Goal: Information Seeking & Learning: Find specific fact

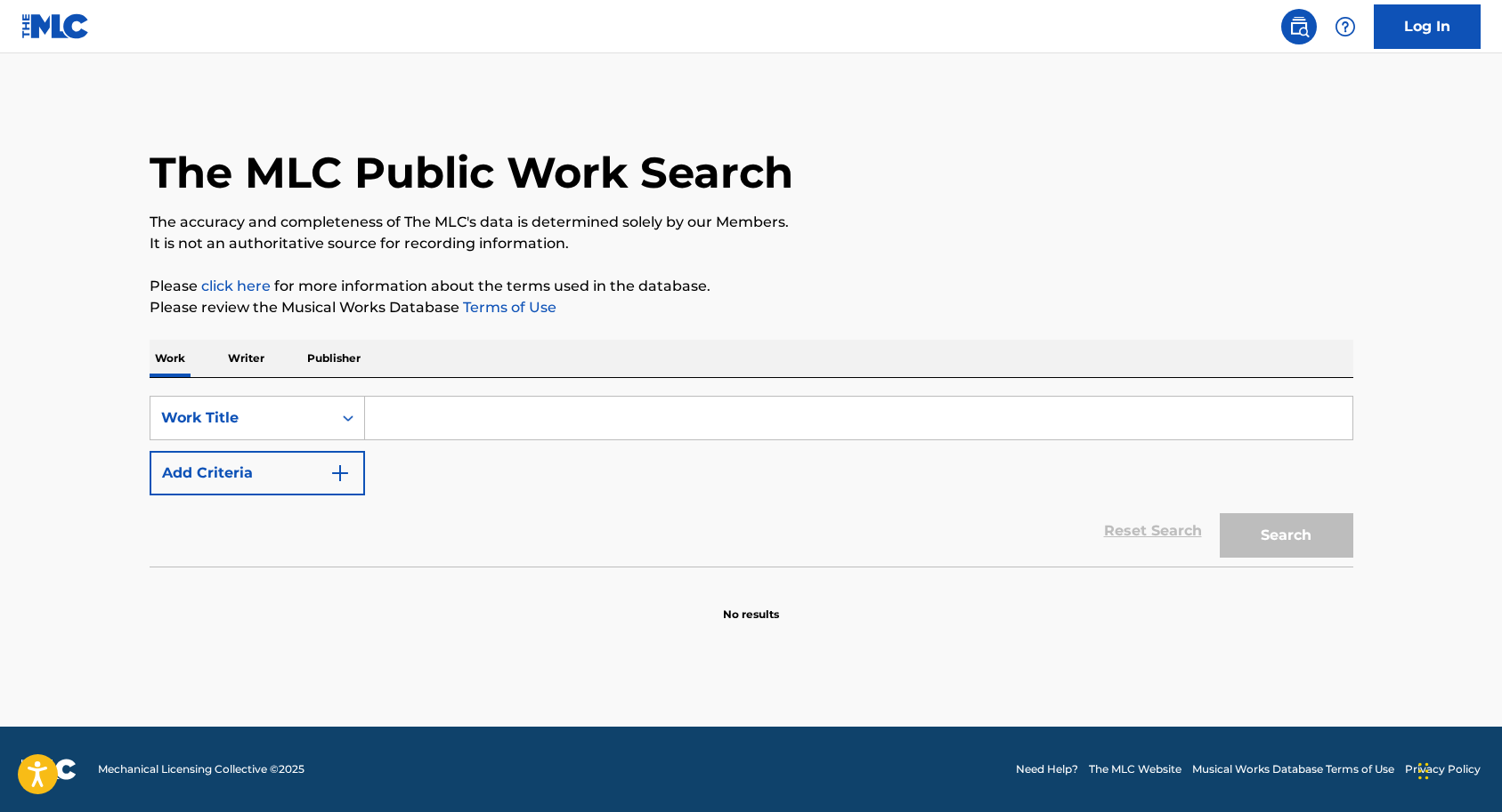
paste input "Dr. Mario Music (NES) - Fever"
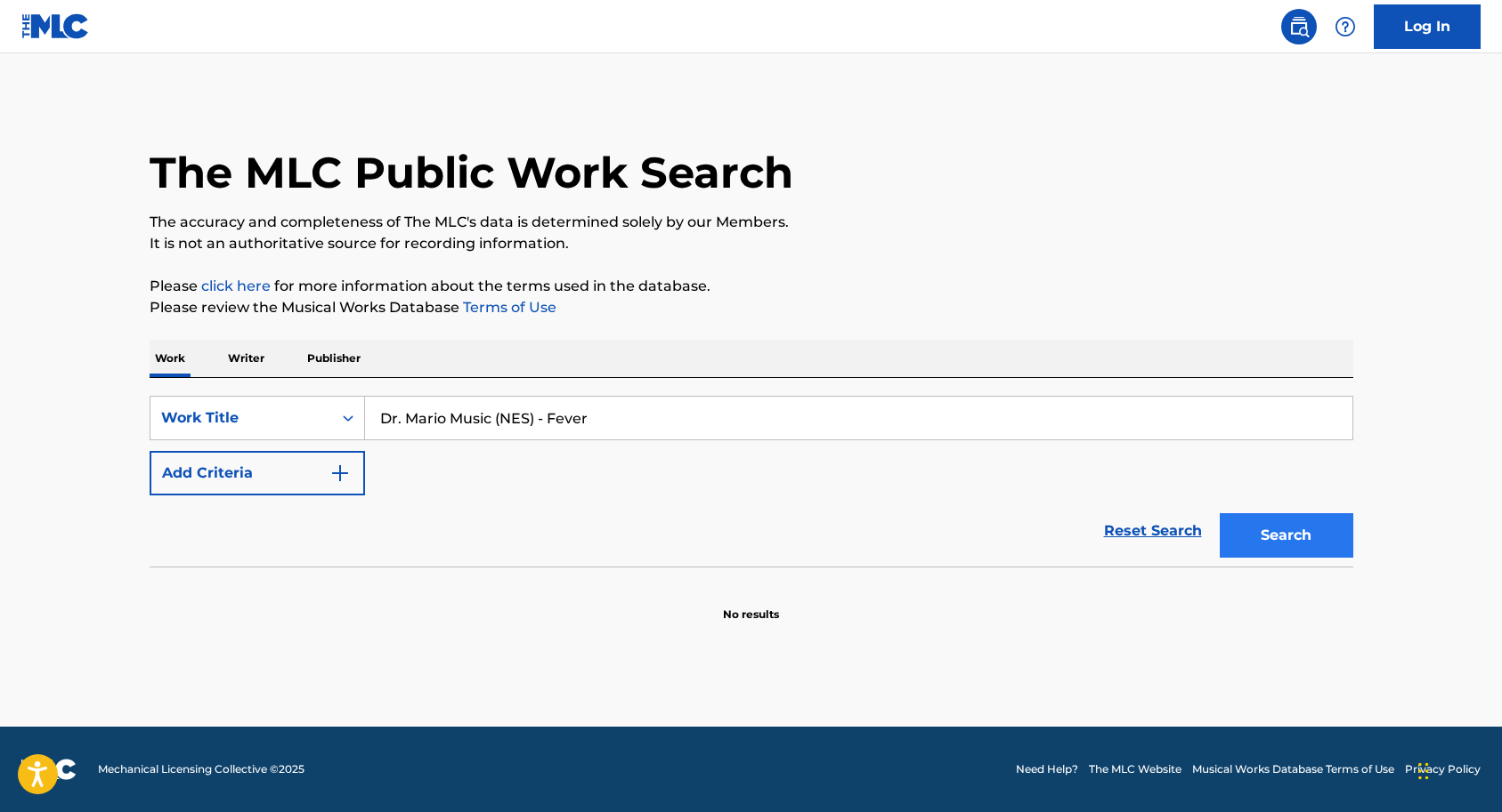
type input "Dr. Mario Music (NES) - Fever"
click at [1260, 528] on button "Search" at bounding box center [1286, 536] width 133 height 44
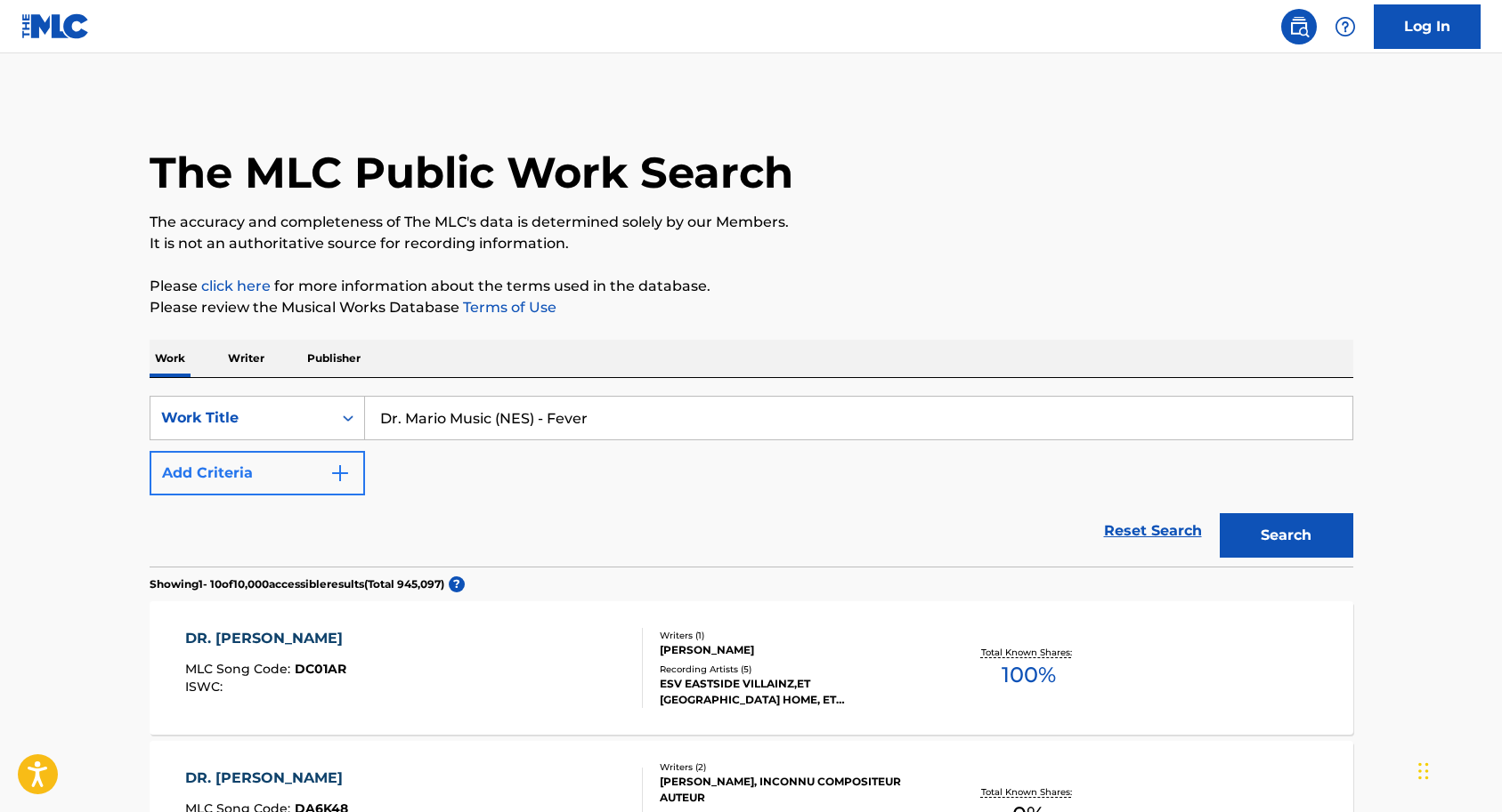
click at [343, 472] on img "Search Form" at bounding box center [340, 474] width 21 height 21
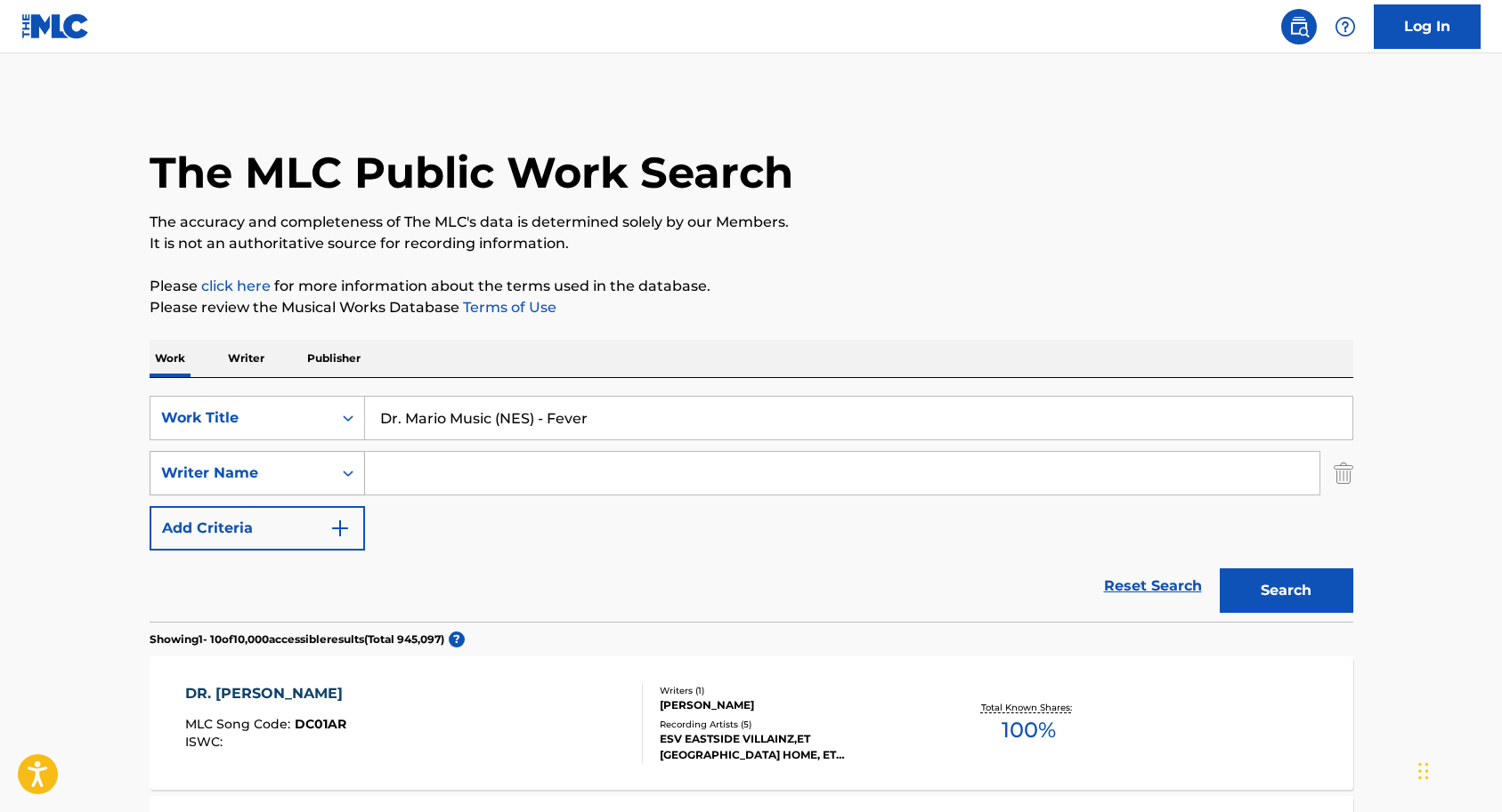
click at [351, 469] on icon "Search Form" at bounding box center [348, 473] width 18 height 18
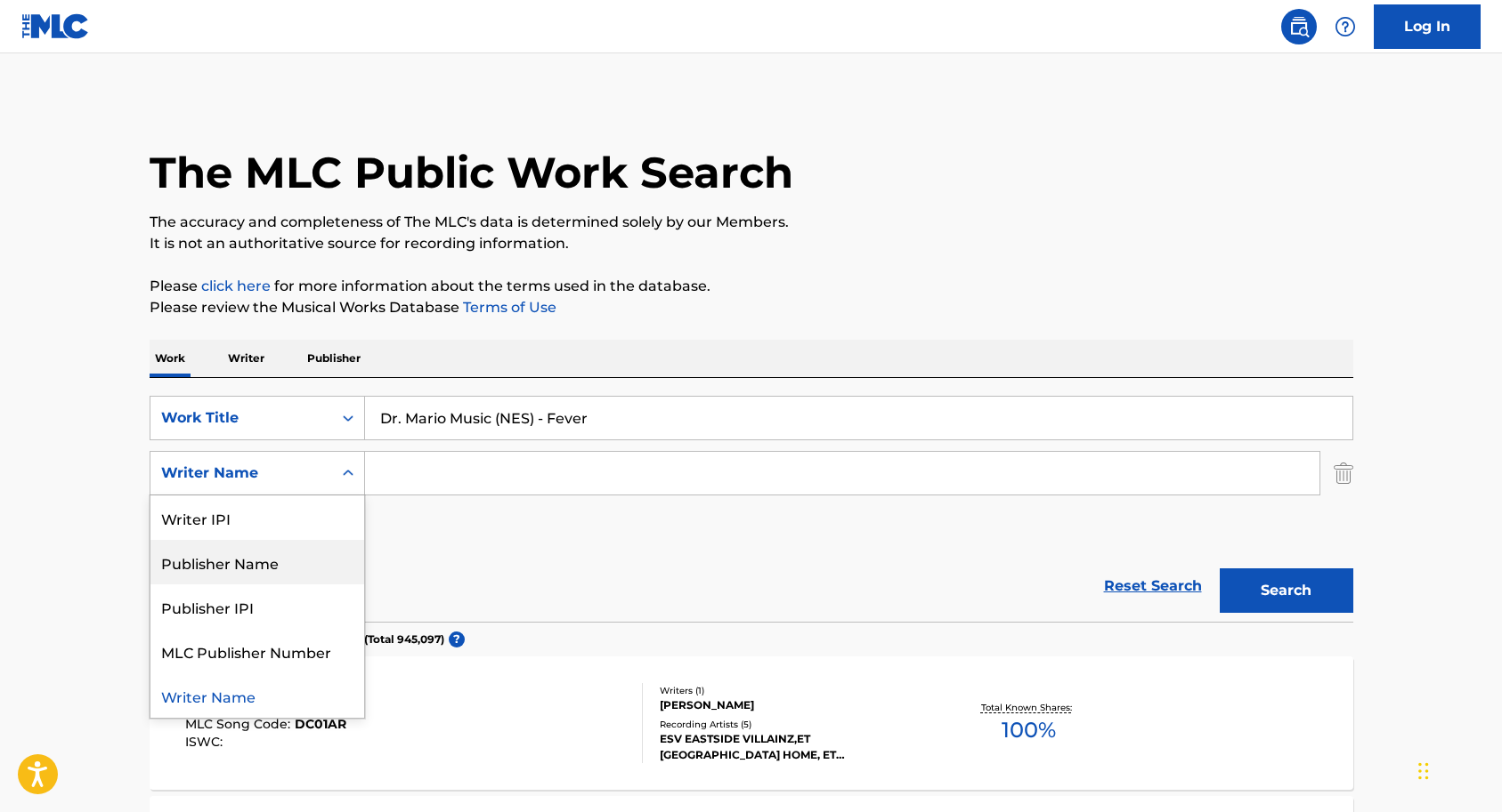
click at [304, 552] on div "Publisher Name" at bounding box center [257, 562] width 214 height 44
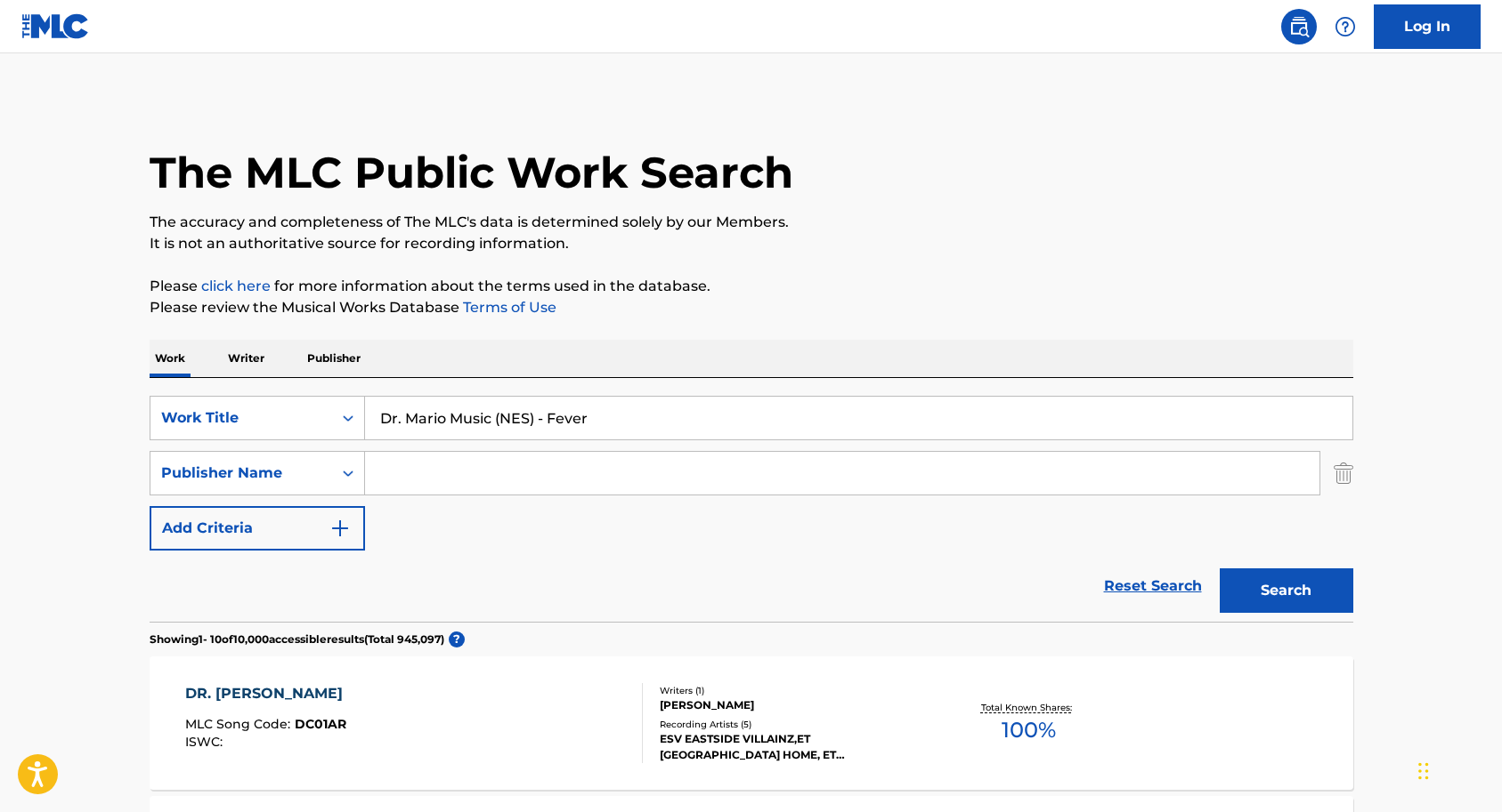
paste input "Nintendo"
click at [1263, 587] on button "Search" at bounding box center [1286, 591] width 133 height 44
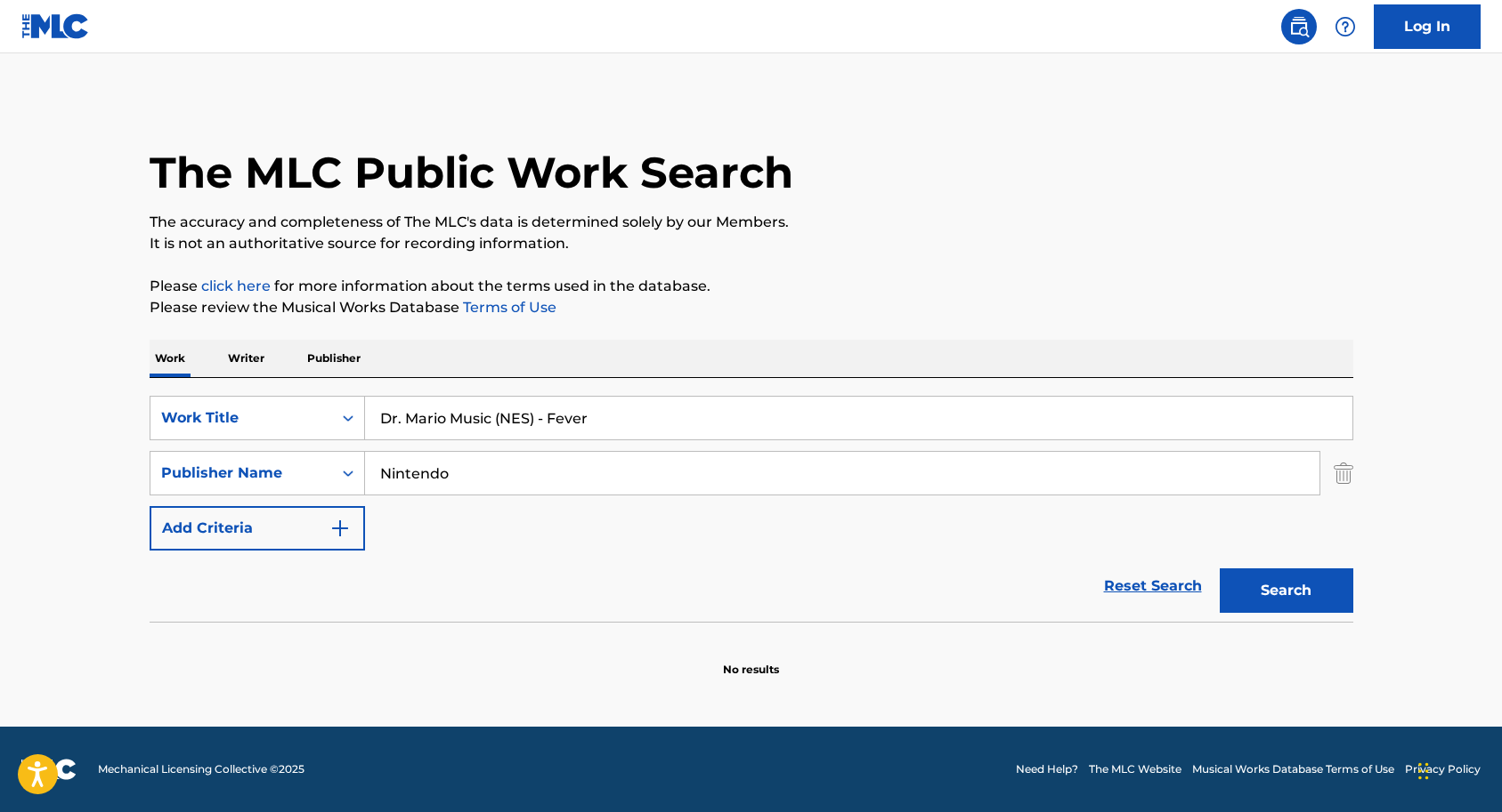
click at [481, 476] on input "Nintendo" at bounding box center [842, 474] width 954 height 43
type input "N"
click at [1277, 594] on button "Search" at bounding box center [1286, 591] width 133 height 44
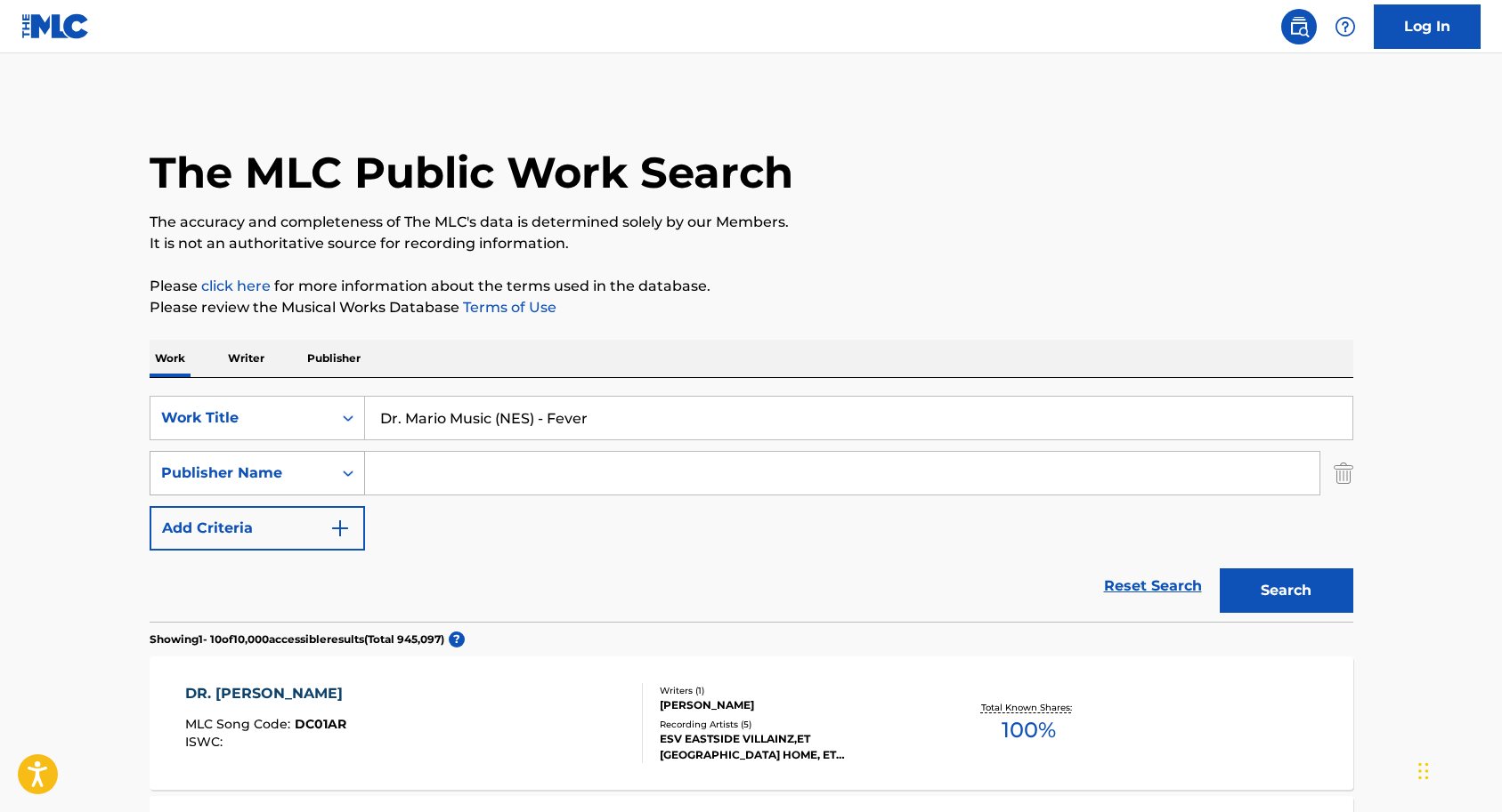
click at [348, 476] on icon "Search Form" at bounding box center [348, 473] width 18 height 18
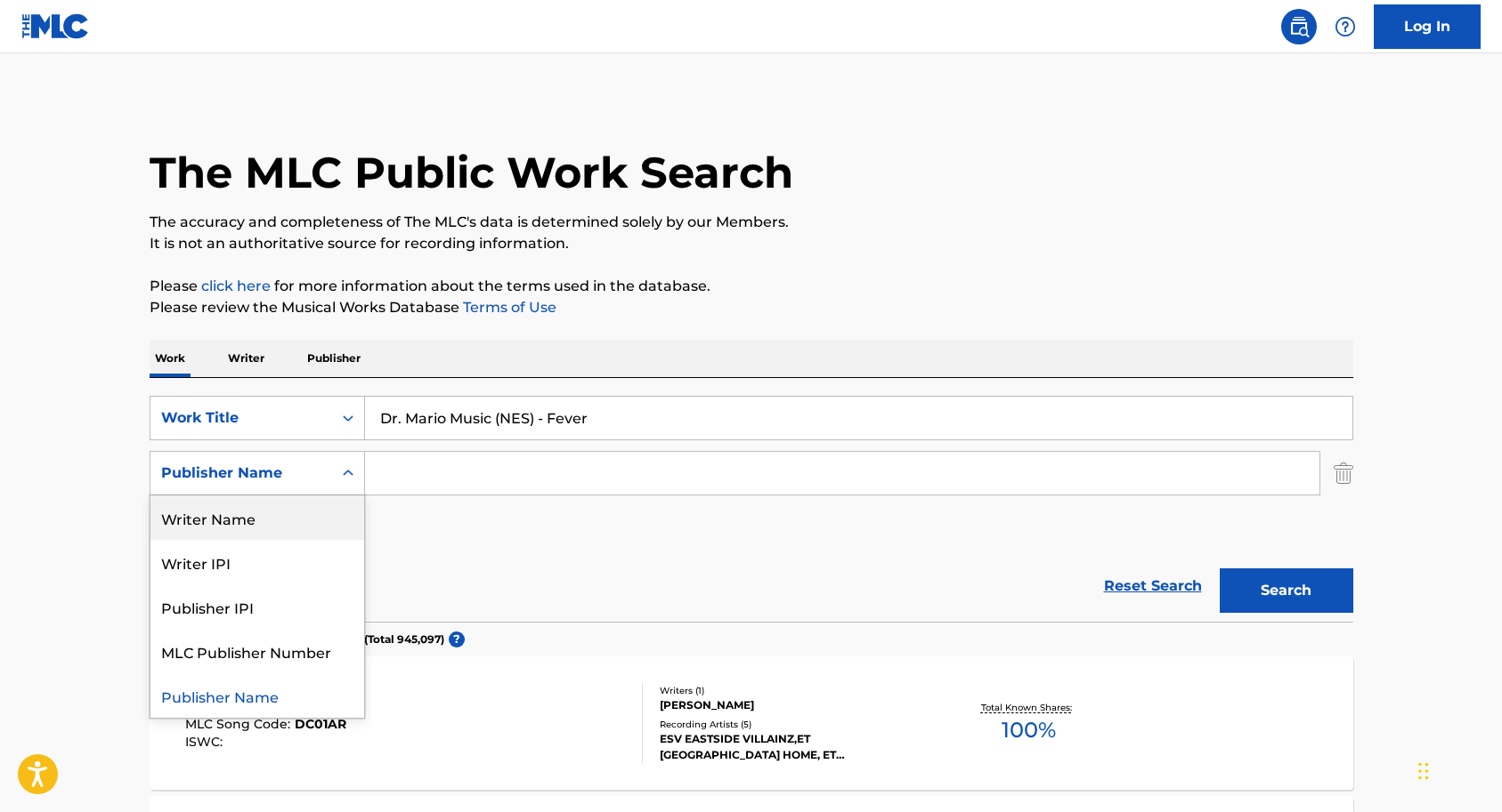
click at [316, 519] on div "Writer Name" at bounding box center [257, 518] width 214 height 44
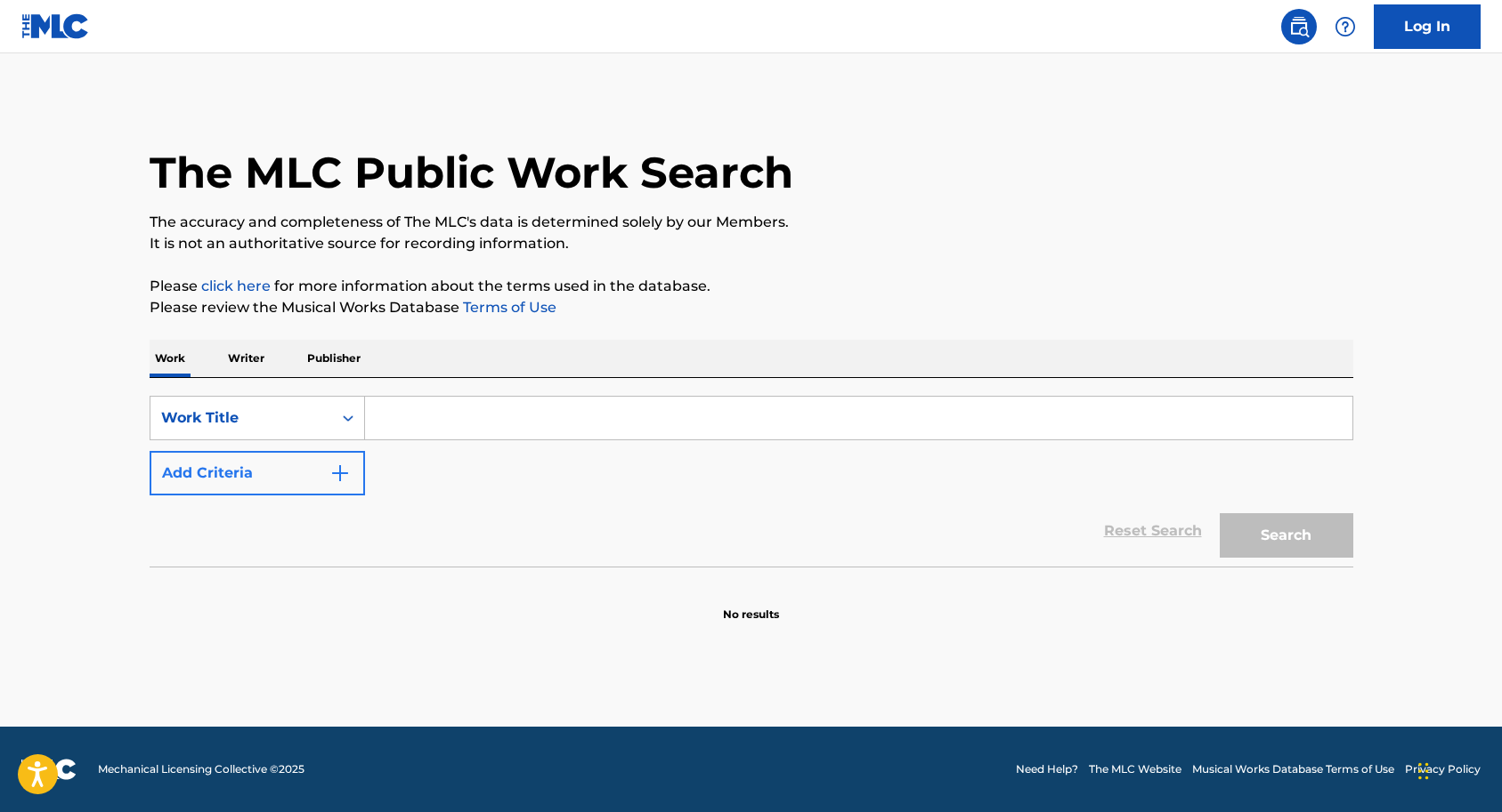
click at [339, 476] on img "Search Form" at bounding box center [340, 474] width 21 height 21
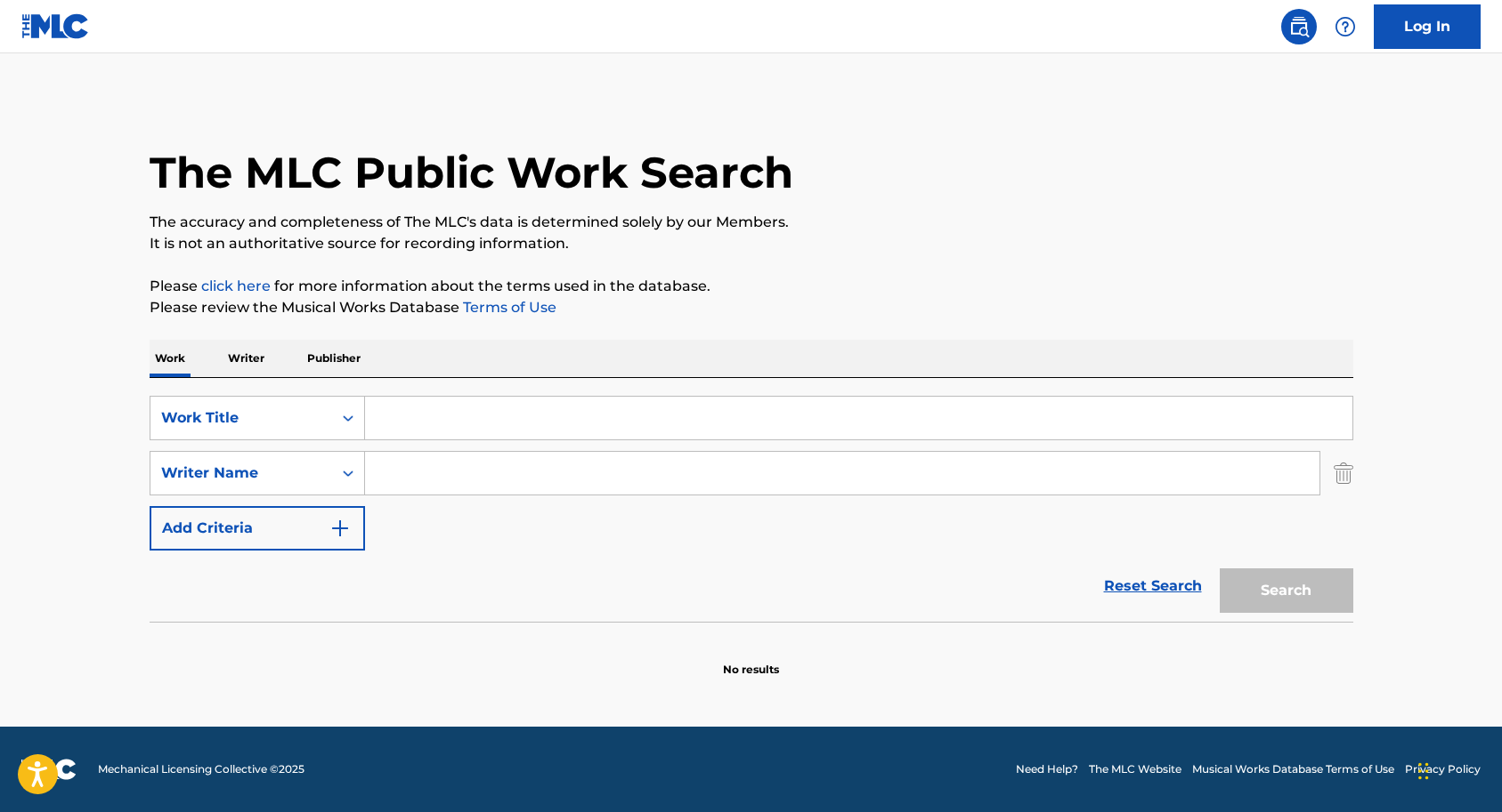
paste input "Hirokazu "Hip" [PERSON_NAME]"
type input "Hirokazu "Hip" [PERSON_NAME]"
paste input "Dr. Mario Music (NES) - Fever"
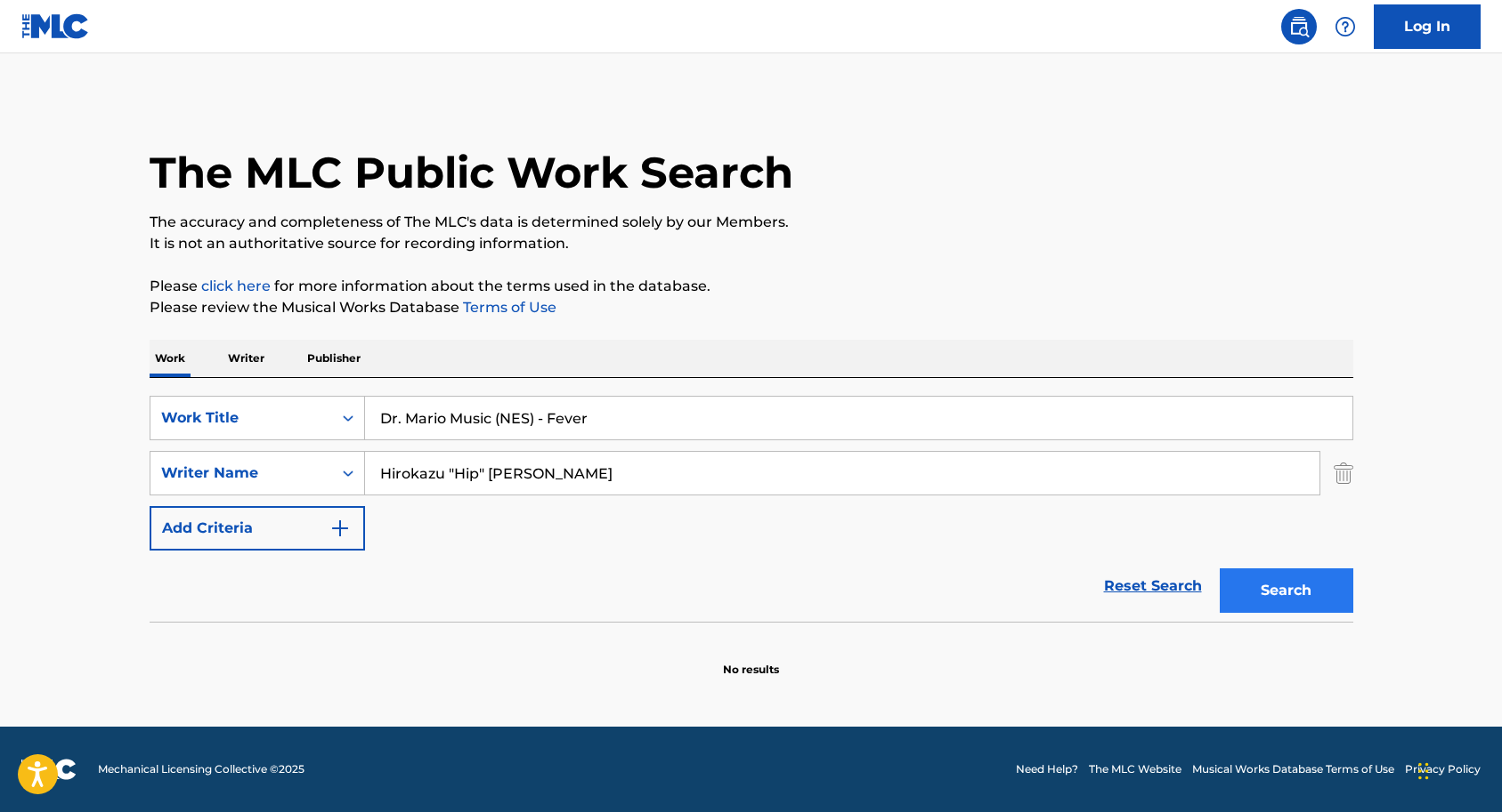
type input "Dr. Mario Music (NES) - Fever"
click at [1256, 583] on button "Search" at bounding box center [1286, 591] width 133 height 44
click at [567, 472] on input "Hirokazu "Hip" [PERSON_NAME]" at bounding box center [842, 474] width 954 height 43
type input "H"
click at [1275, 590] on button "Search" at bounding box center [1286, 591] width 133 height 44
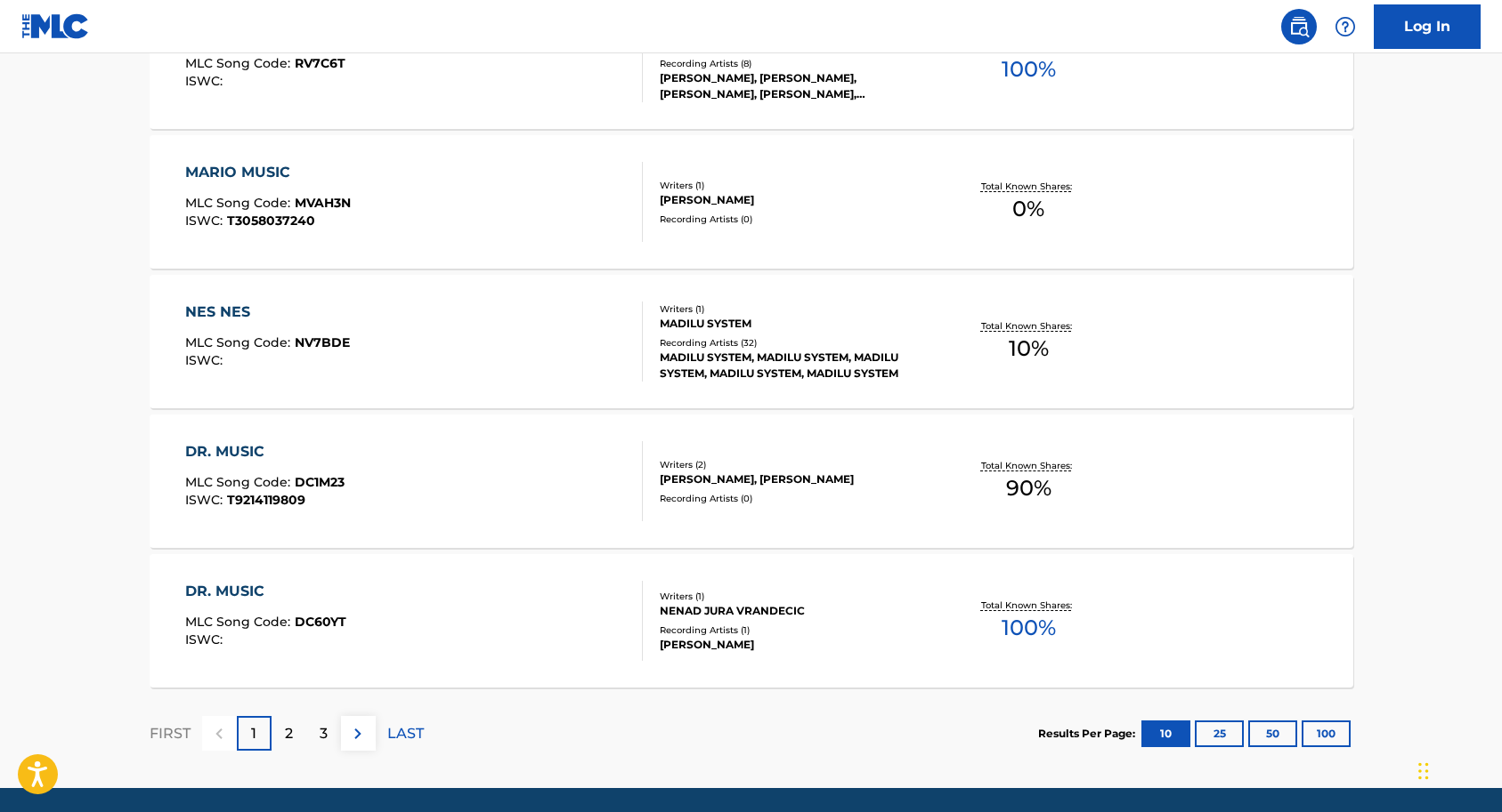
scroll to position [1369, 0]
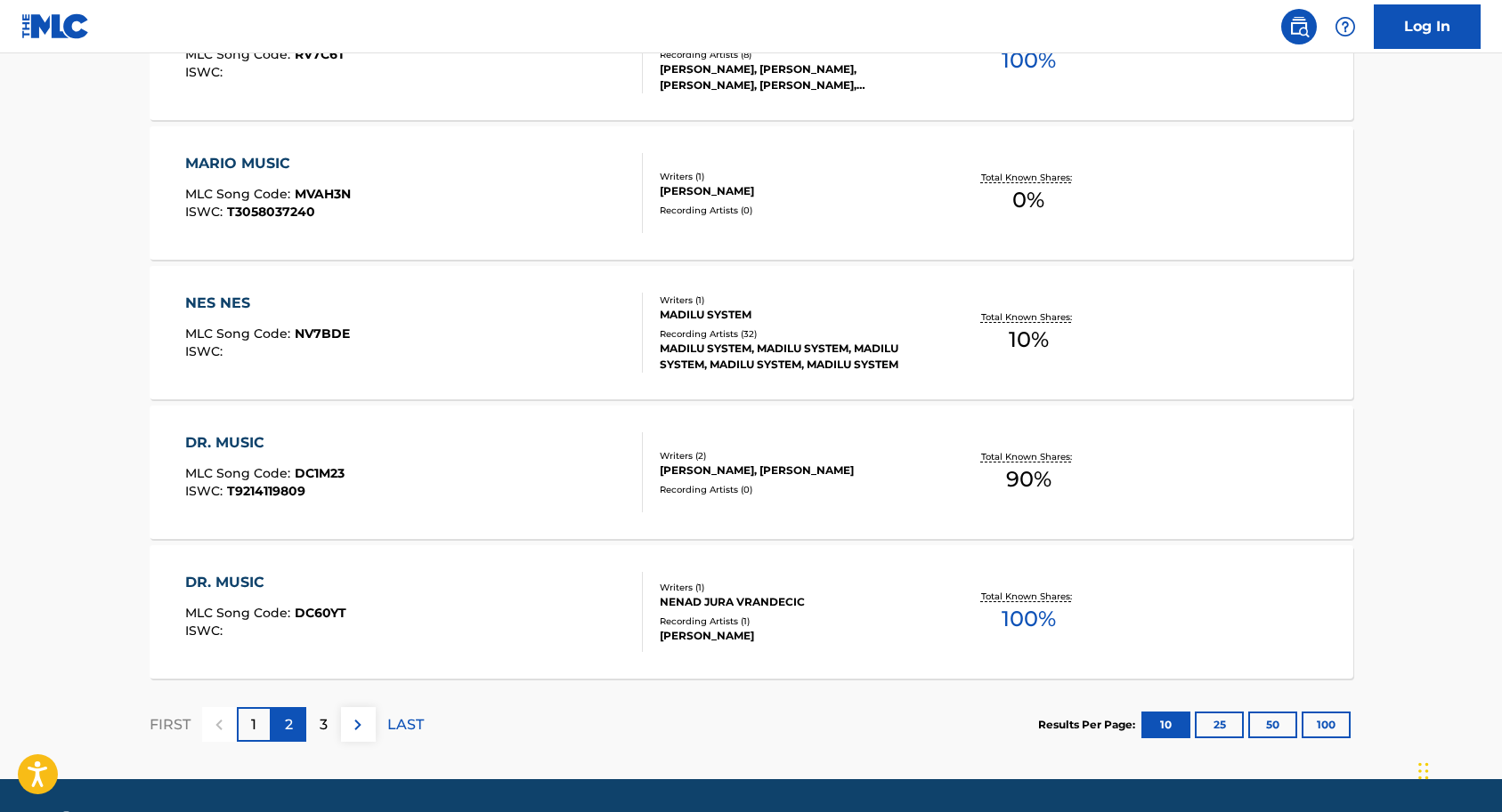
click at [283, 729] on div "2" at bounding box center [289, 725] width 35 height 35
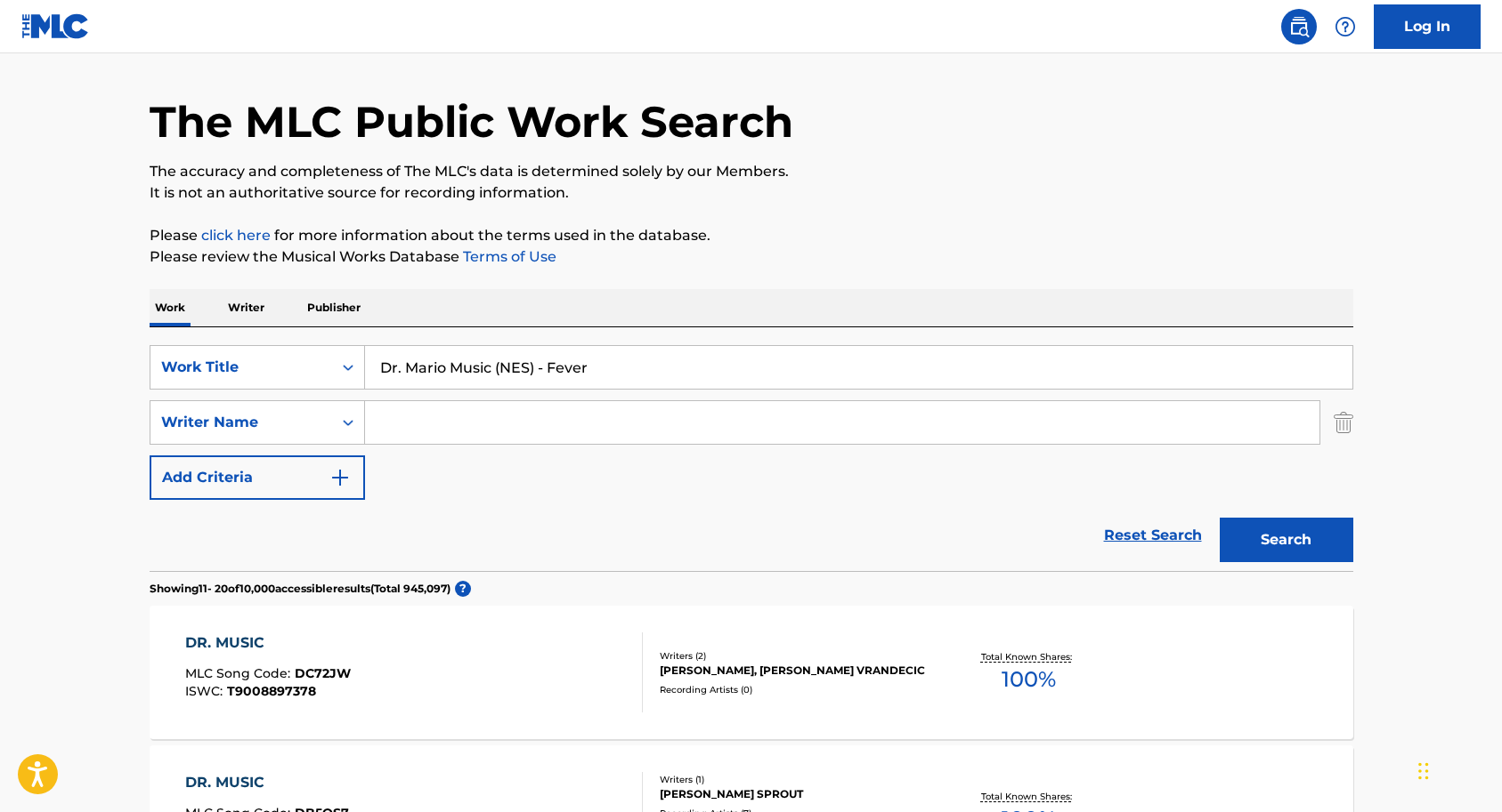
scroll to position [6, 0]
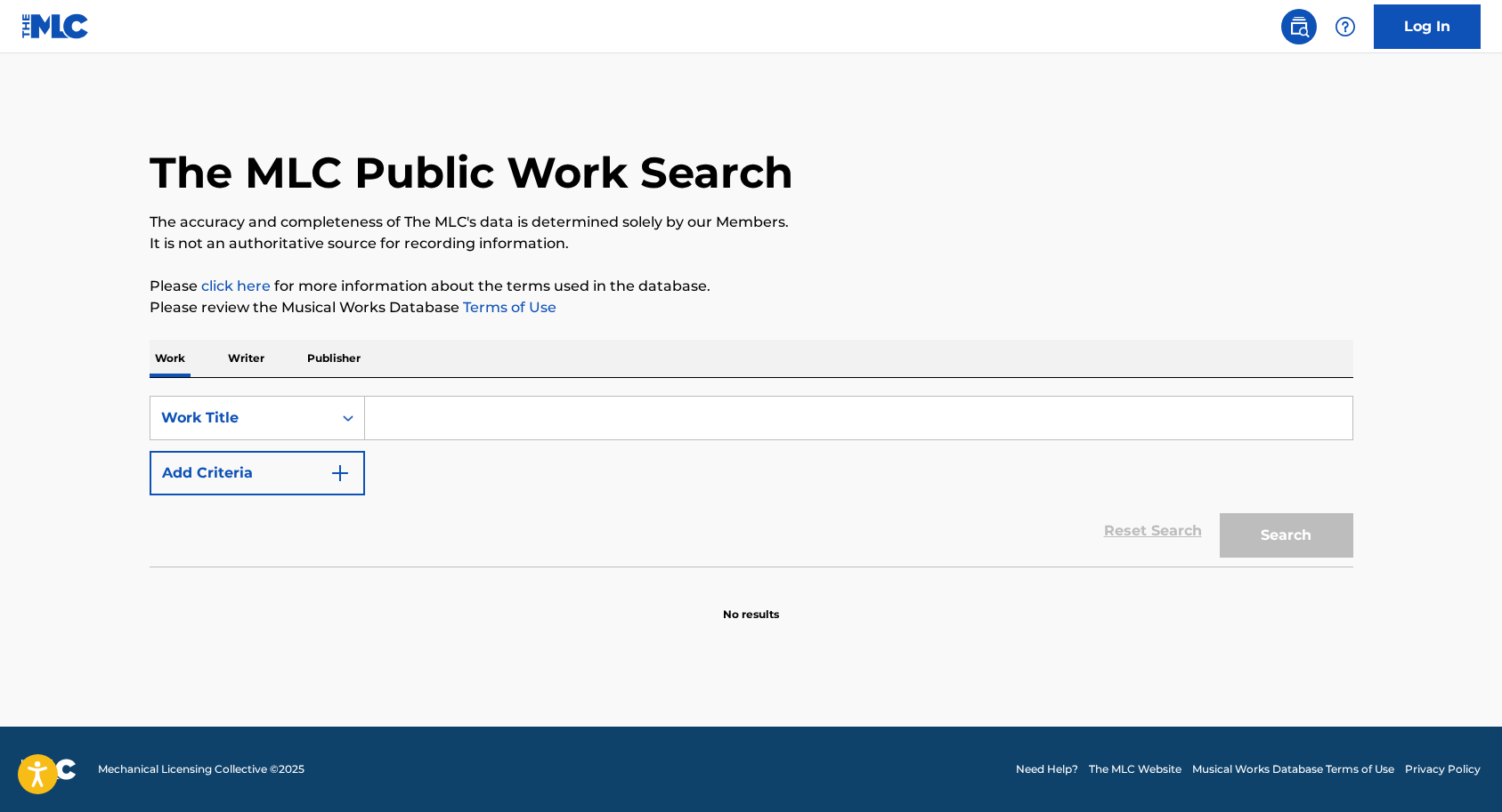
paste input "Dr. Mario Music (NES) - Fever"
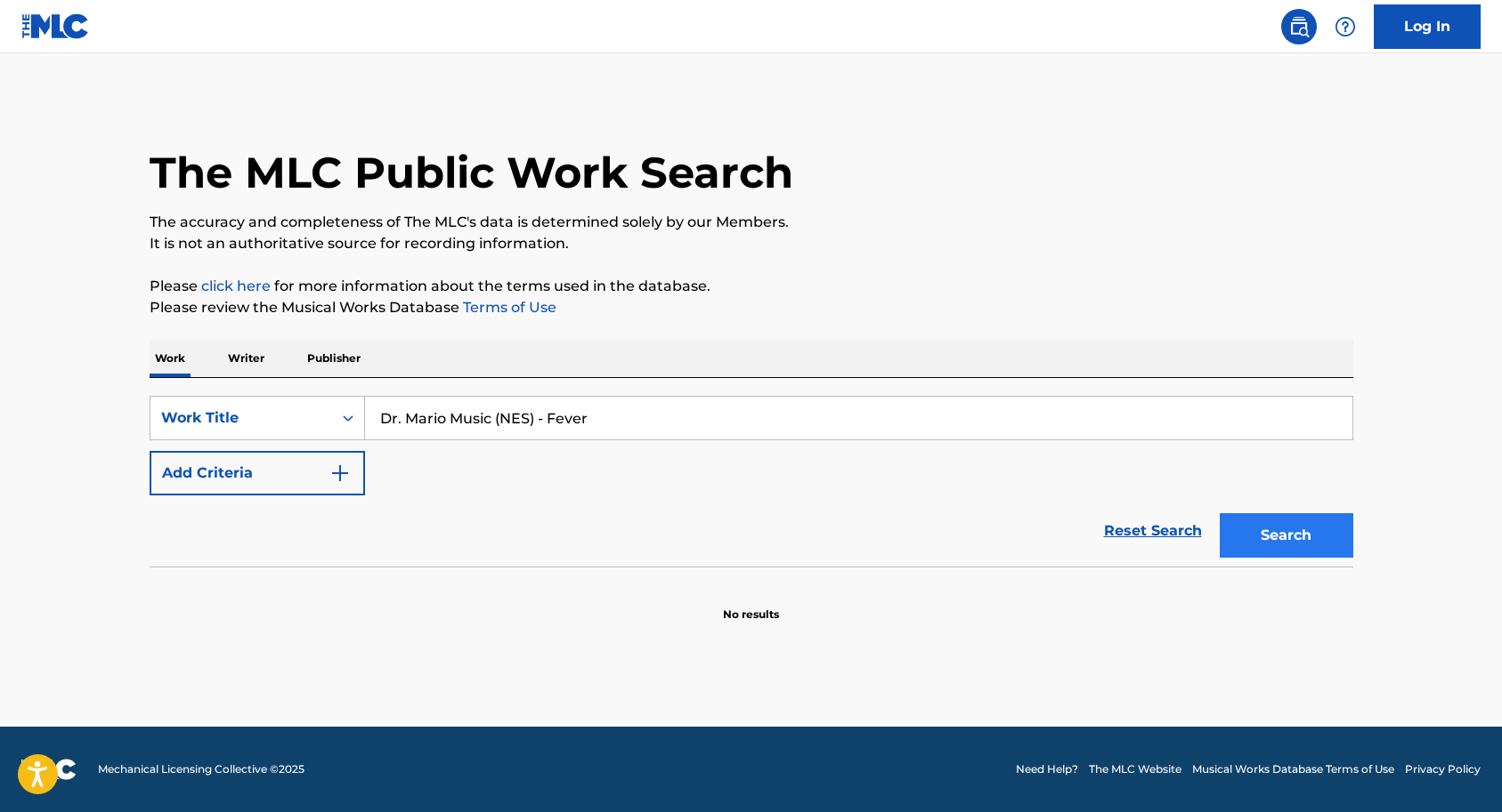
type input "Dr. Mario Music (NES) - Fever"
click at [1303, 526] on button "Search" at bounding box center [1286, 536] width 133 height 44
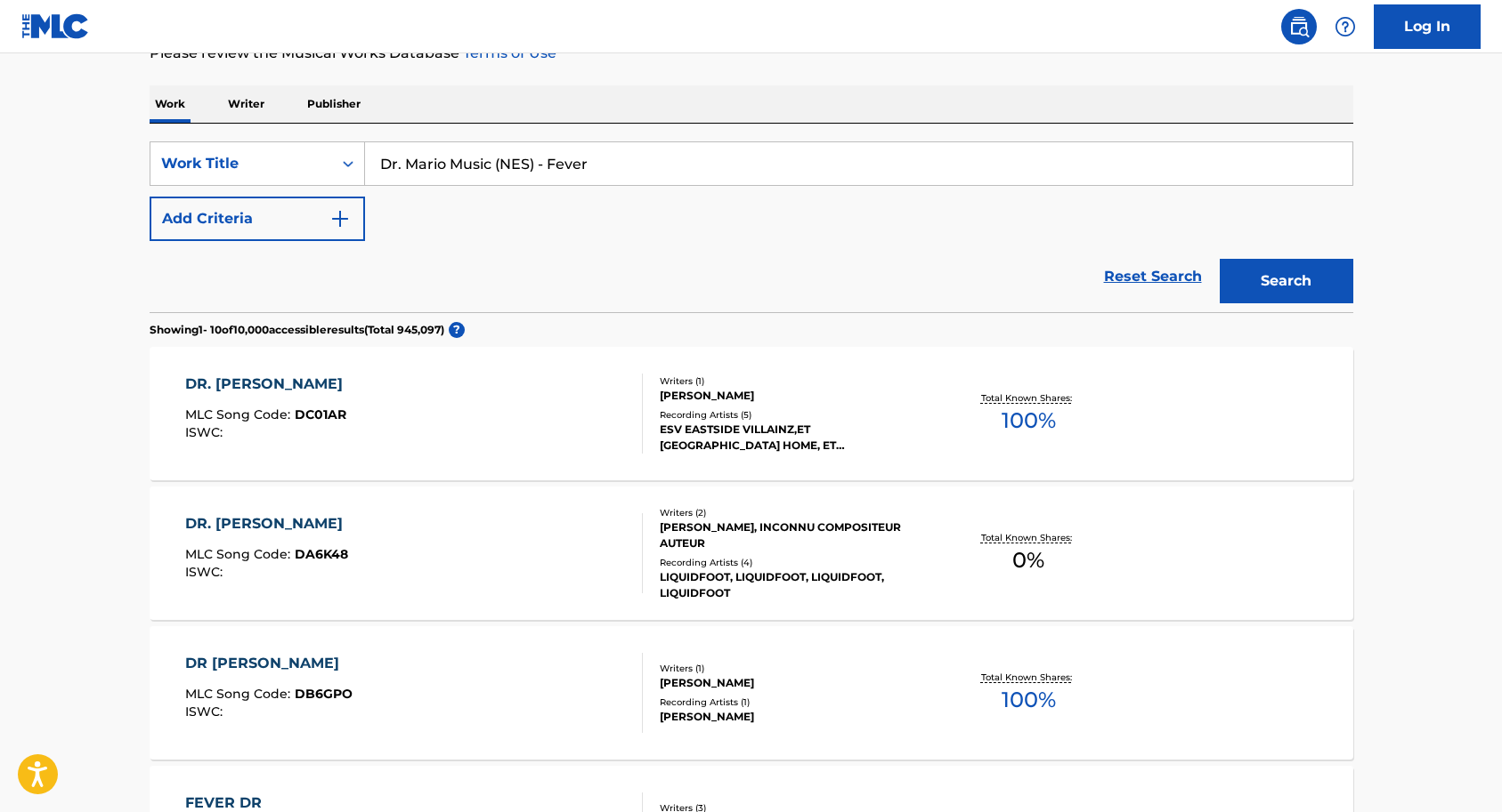
scroll to position [251, 0]
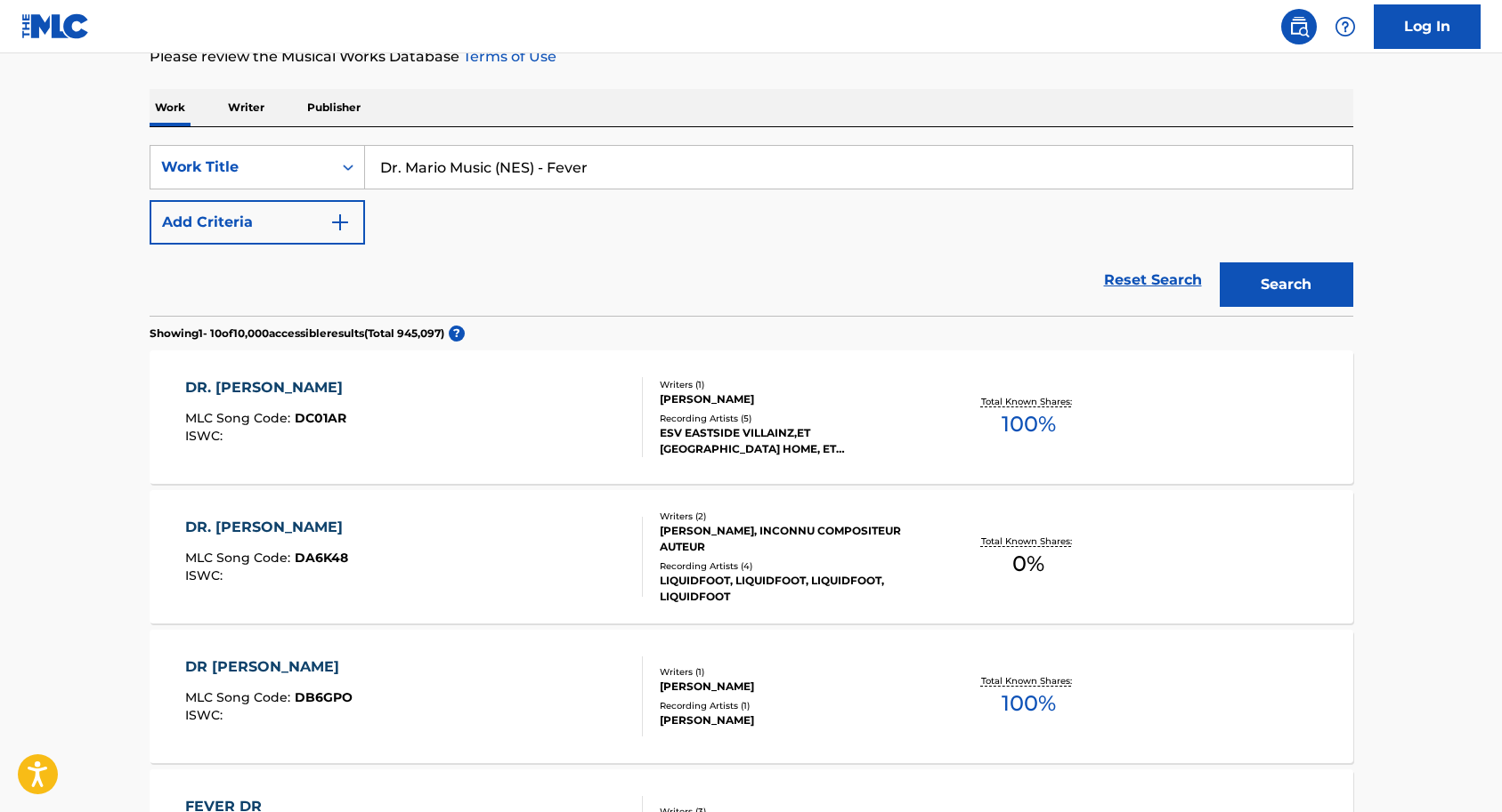
click at [802, 436] on div "ESV EASTSIDE VILLAINZ,ET [GEOGRAPHIC_DATA] HOME, ET [GEOGRAPHIC_DATA], ESV [GEO…" at bounding box center [794, 441] width 269 height 32
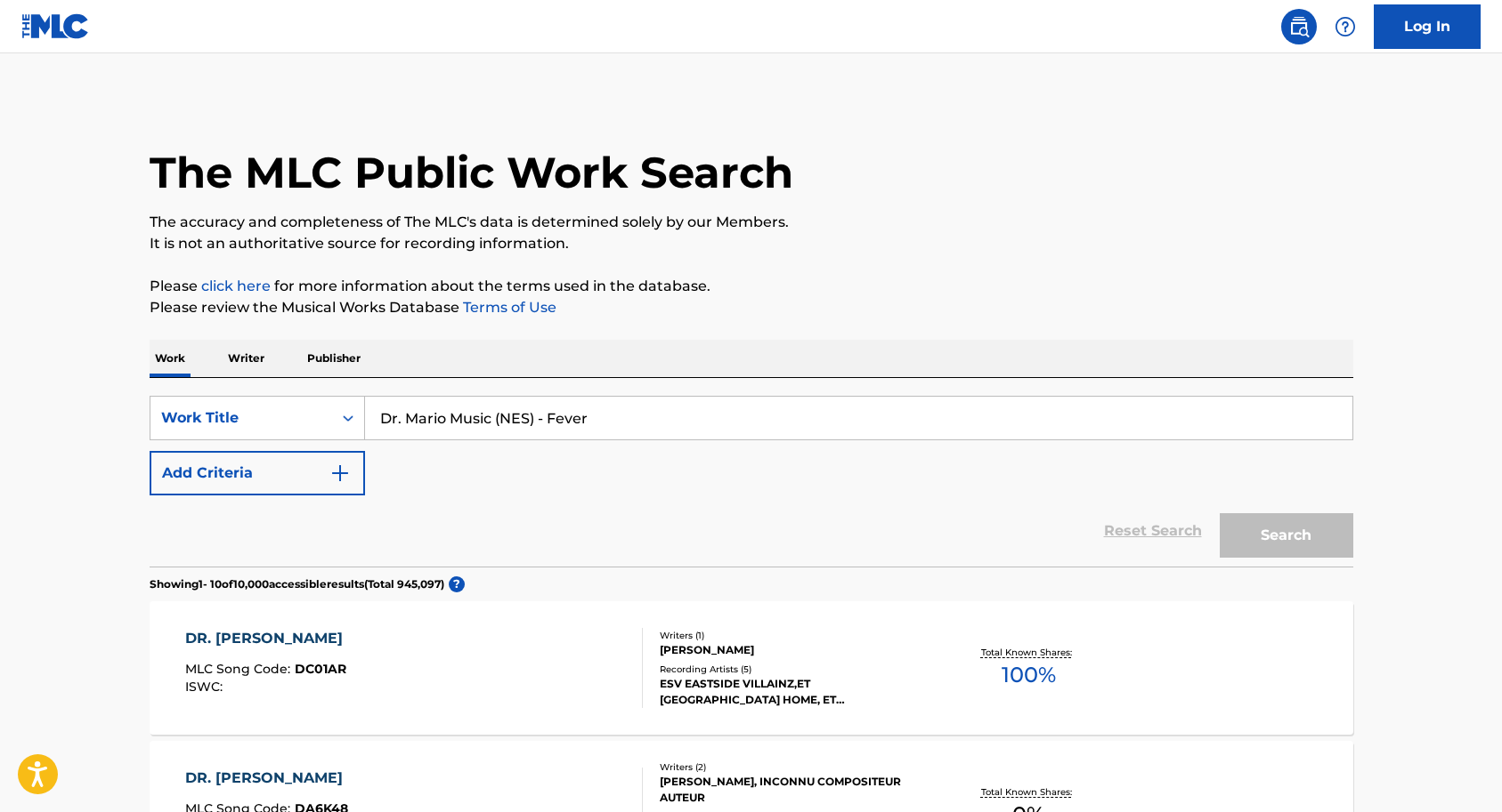
scroll to position [251, 0]
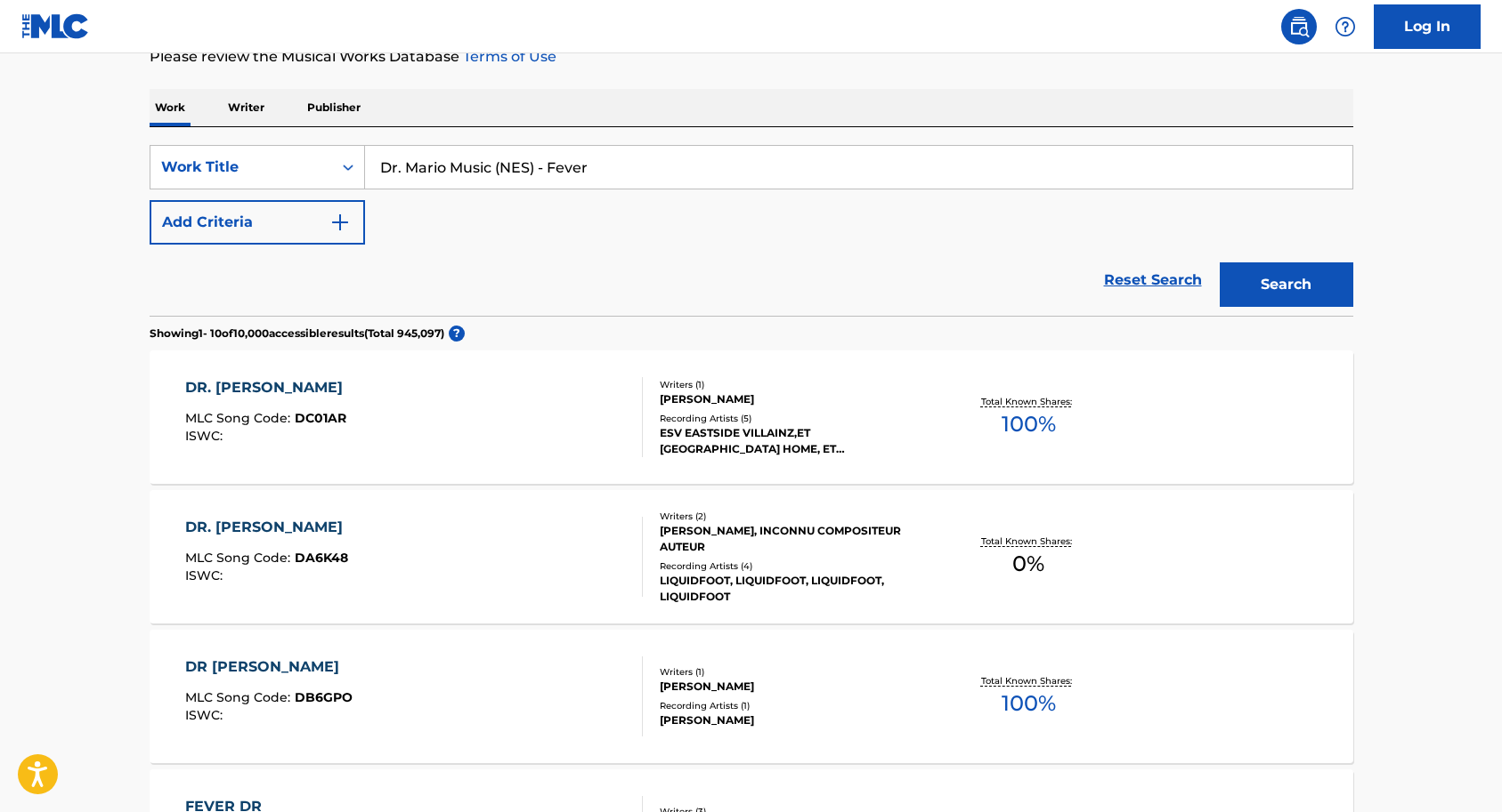
click at [641, 172] on input "Dr. Mario Music (NES) - Fever" at bounding box center [858, 167] width 987 height 43
type input "D"
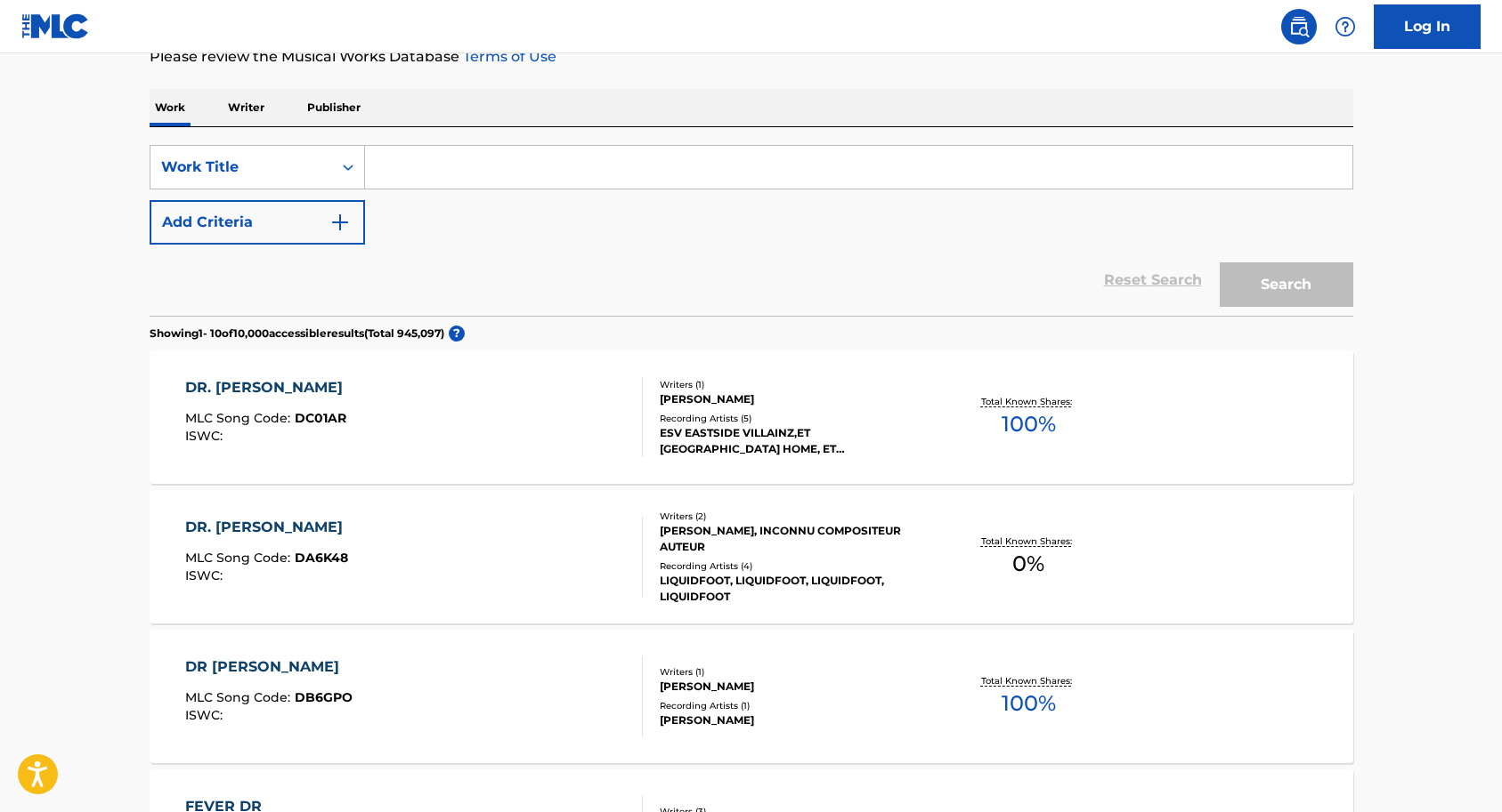
paste input "The Strawbs / "The Winter Long" from Hero and [PERSON_NAME] (1974) - Video & ph…"
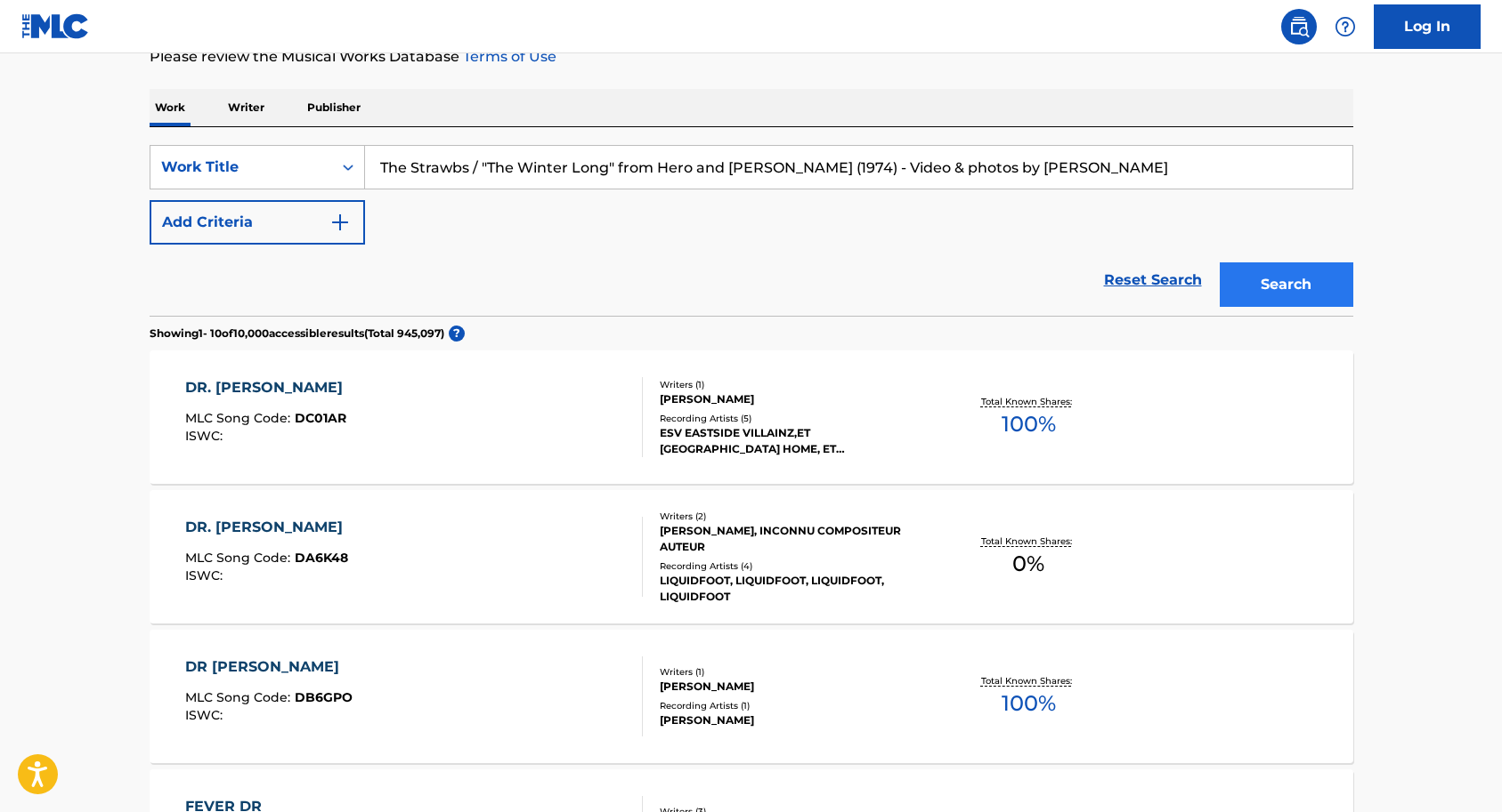
click at [1292, 279] on button "Search" at bounding box center [1286, 285] width 133 height 44
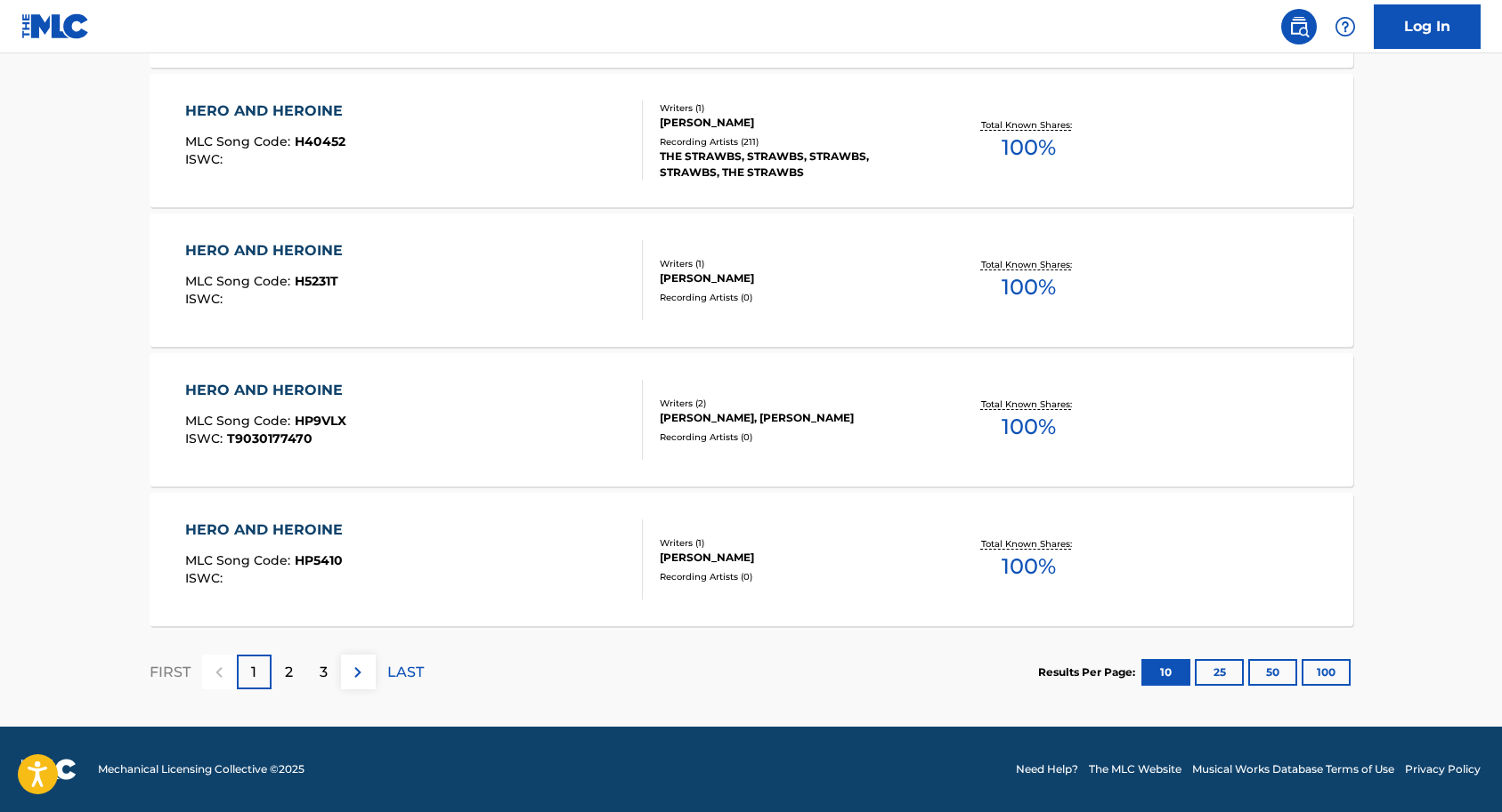
scroll to position [1366, 0]
click at [289, 668] on p "2" at bounding box center [289, 673] width 8 height 21
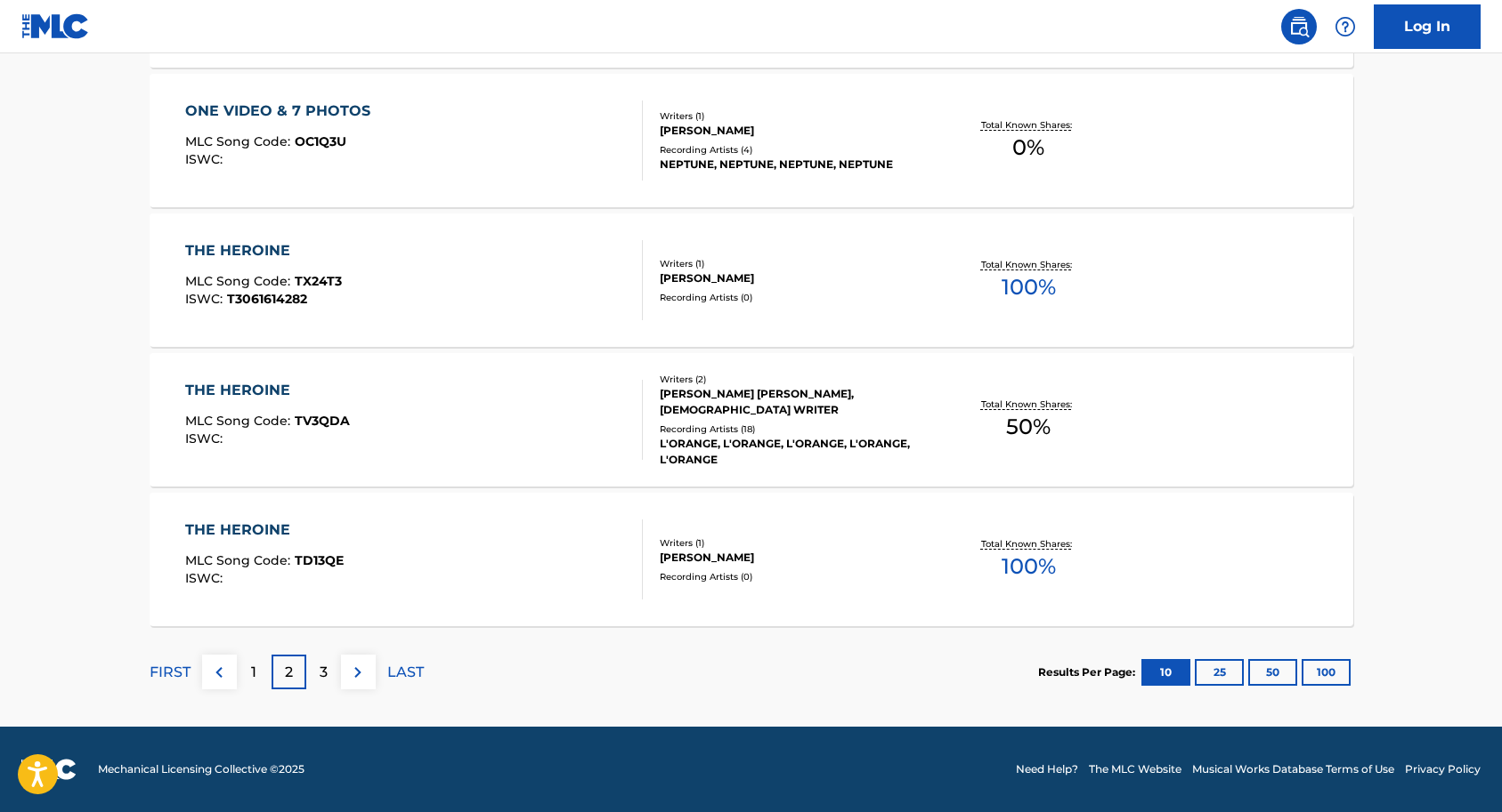
scroll to position [1358, 0]
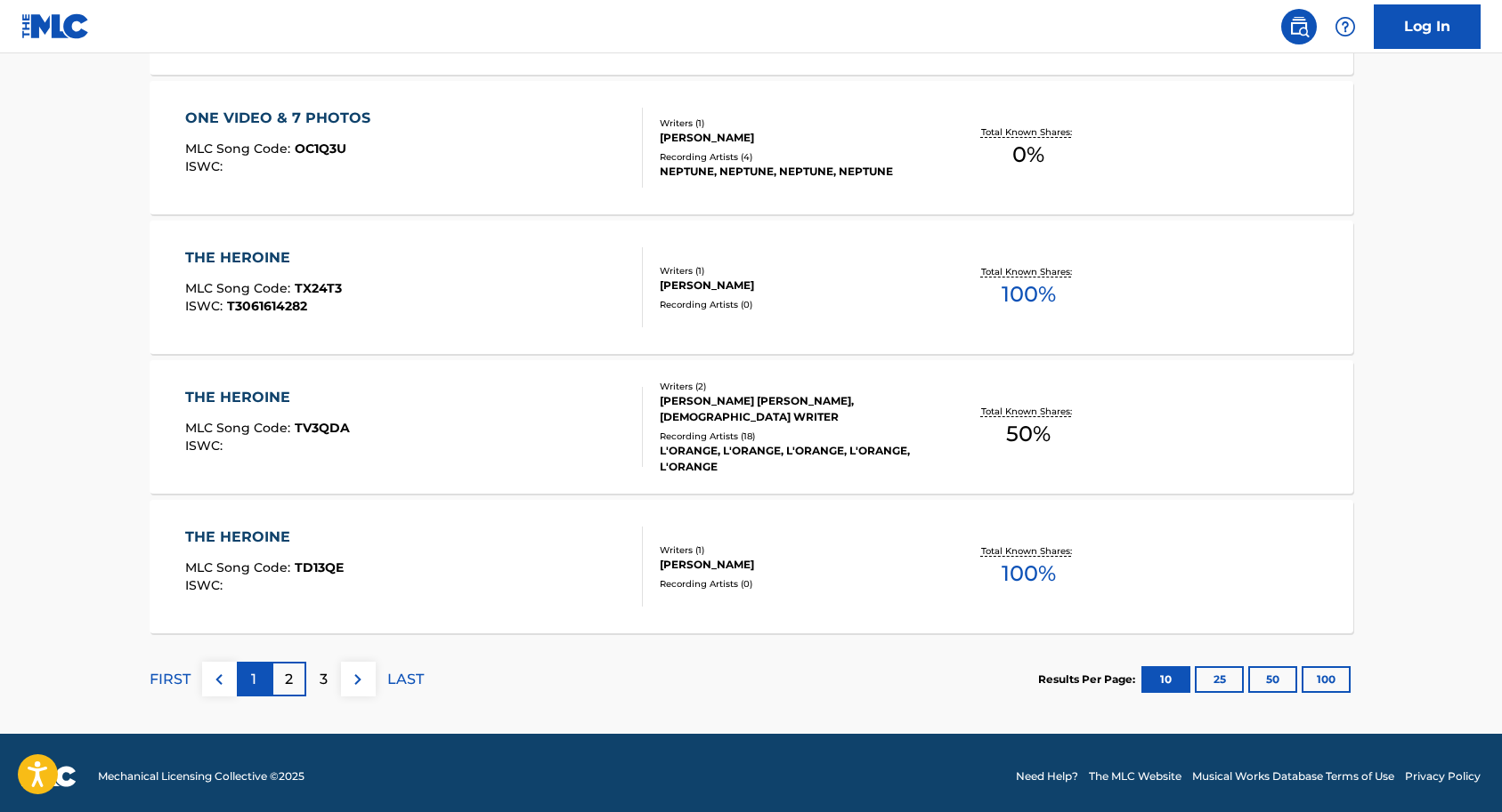
click at [258, 665] on div "1" at bounding box center [254, 680] width 35 height 35
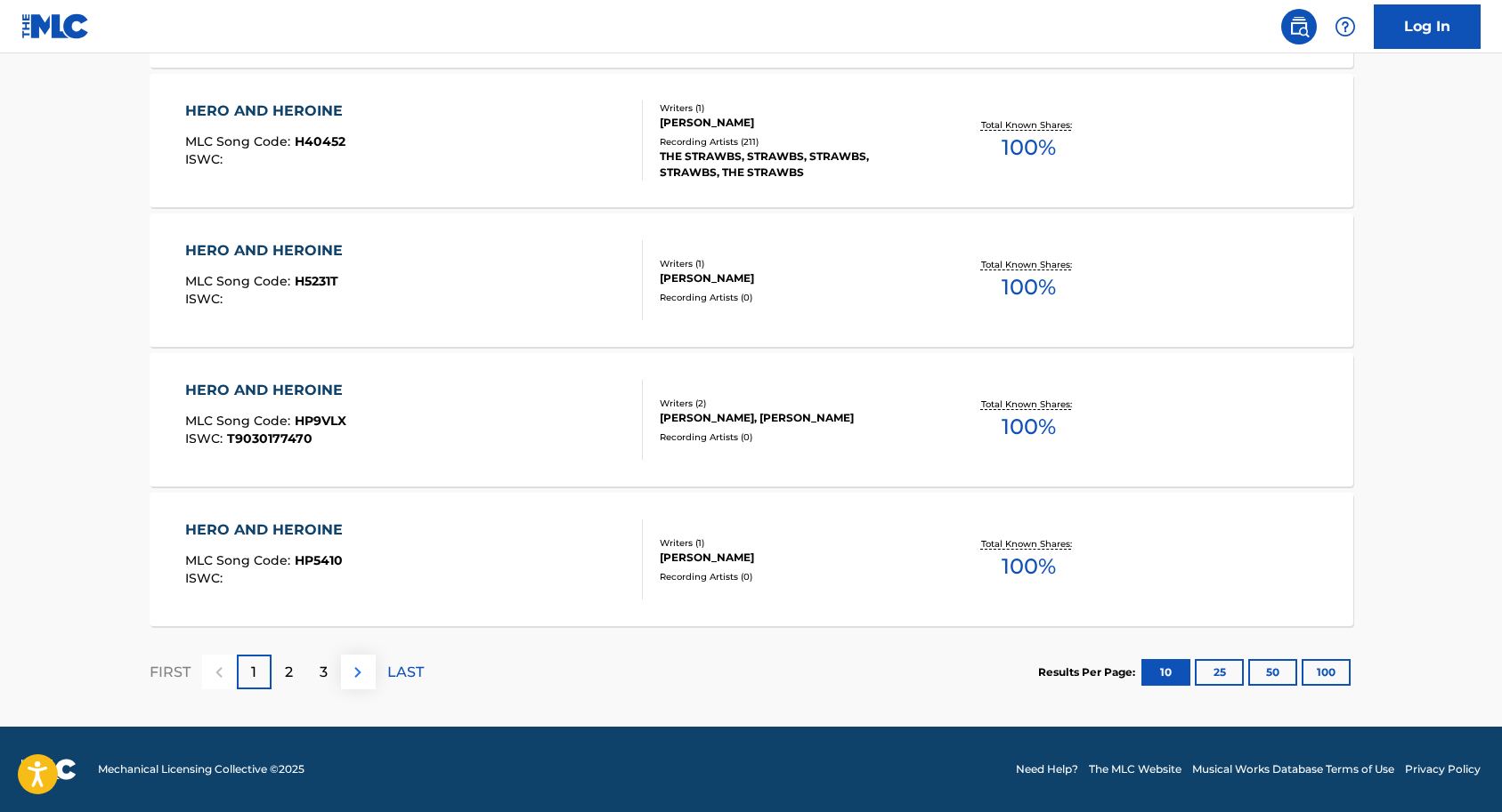
scroll to position [1366, 0]
click at [289, 665] on p "2" at bounding box center [289, 673] width 8 height 21
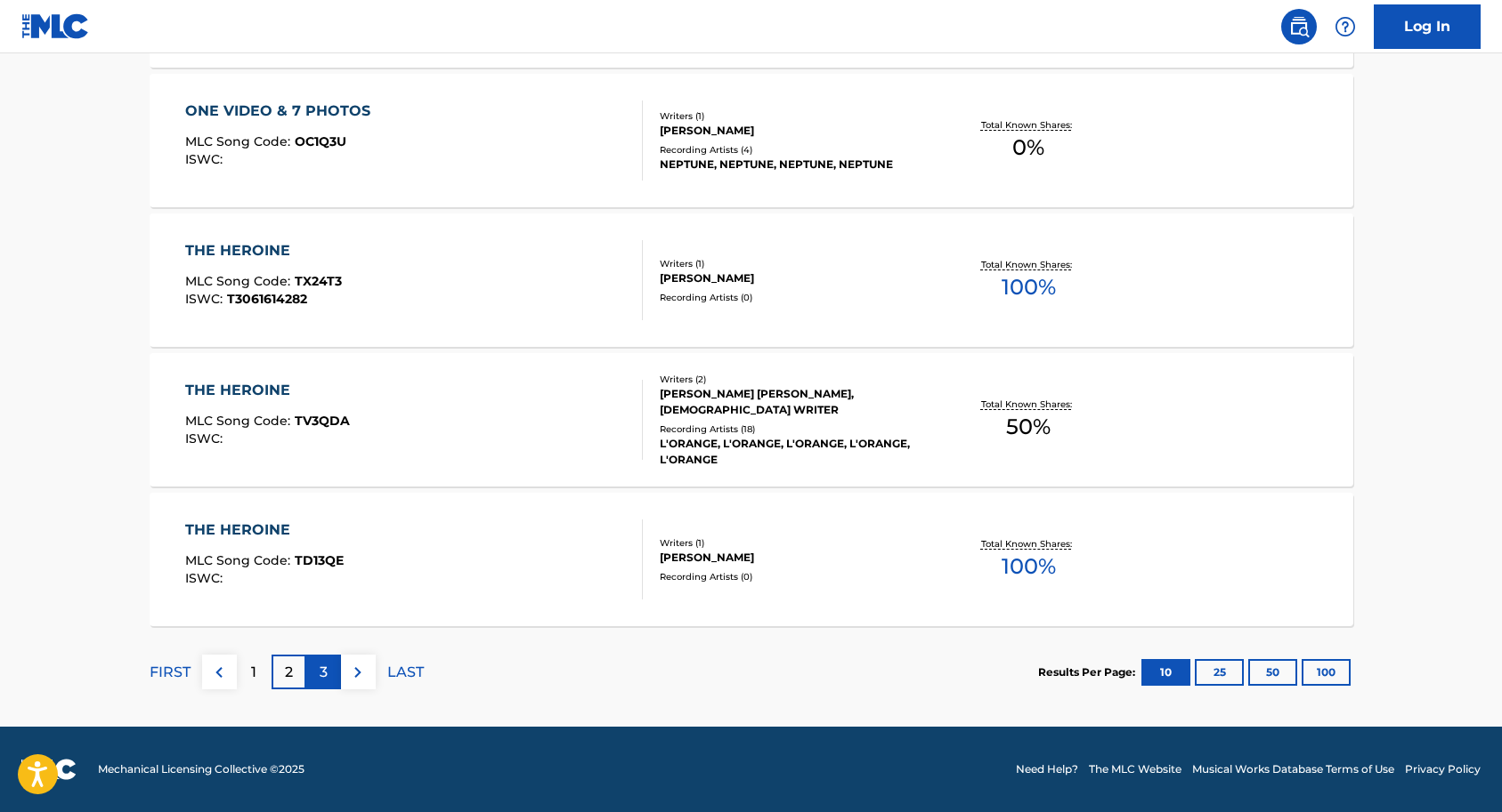
click at [316, 672] on div "3" at bounding box center [323, 672] width 35 height 35
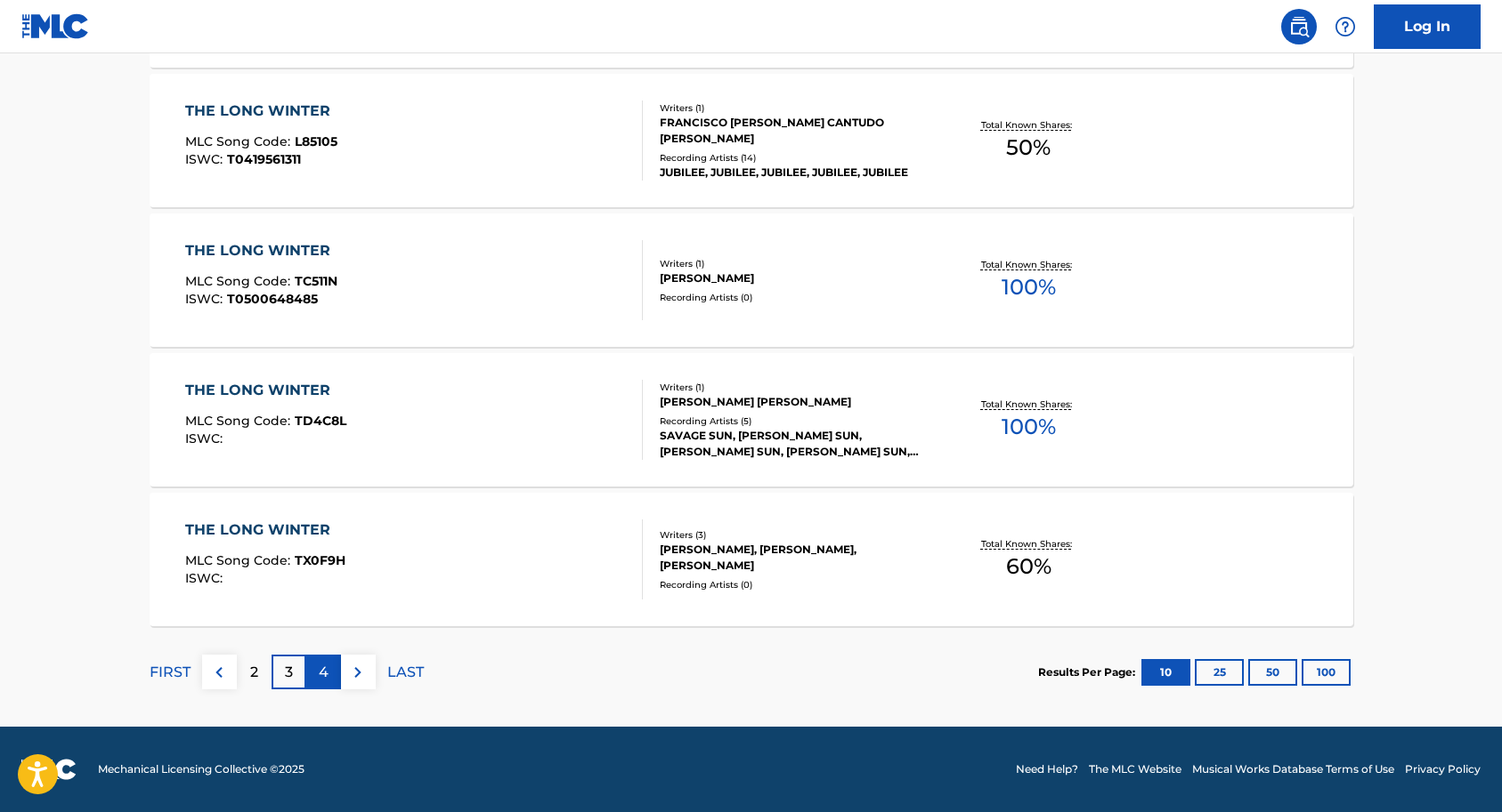
click at [325, 673] on p "4" at bounding box center [323, 673] width 10 height 21
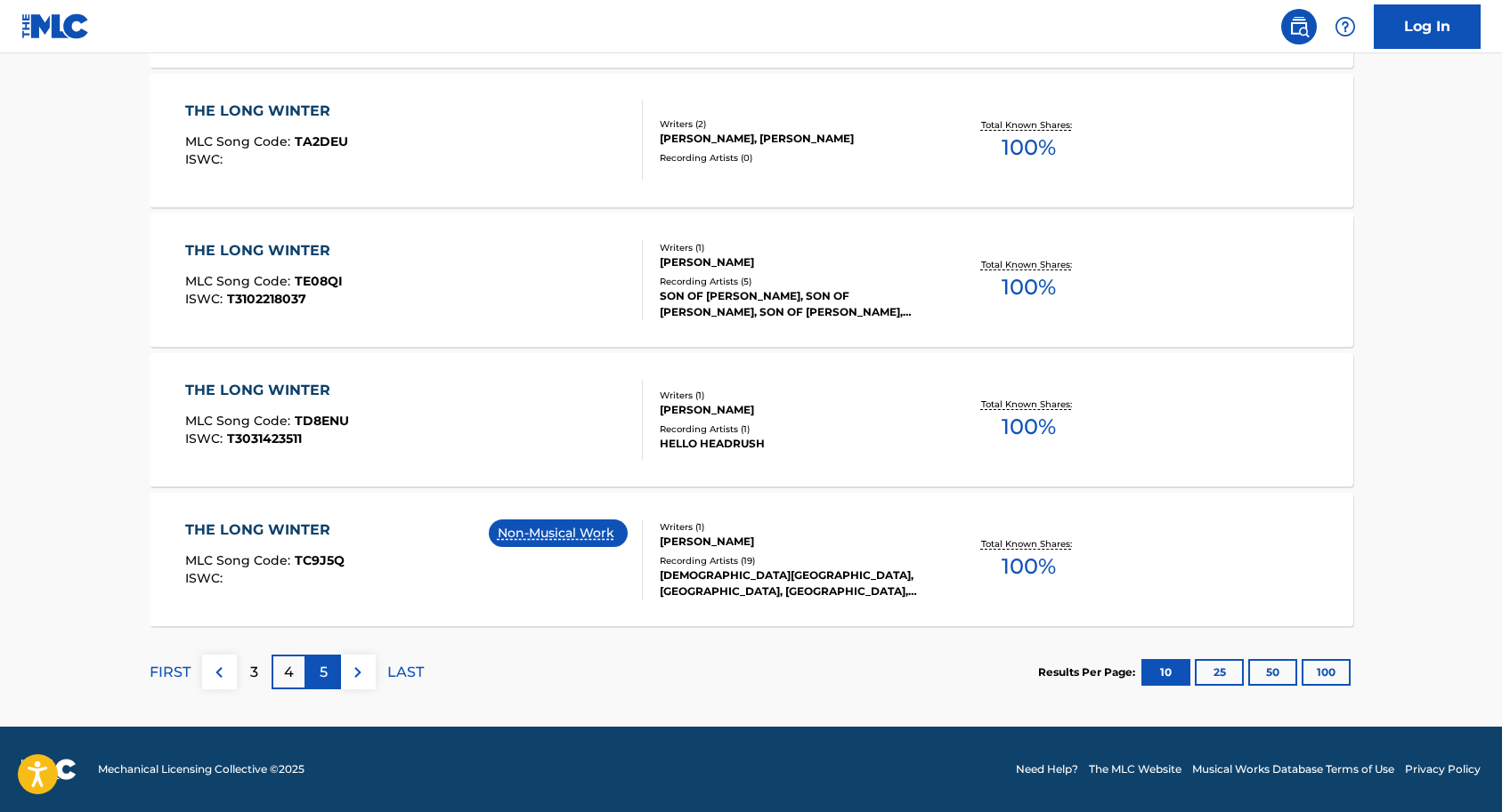
click at [334, 672] on div "5" at bounding box center [323, 672] width 35 height 35
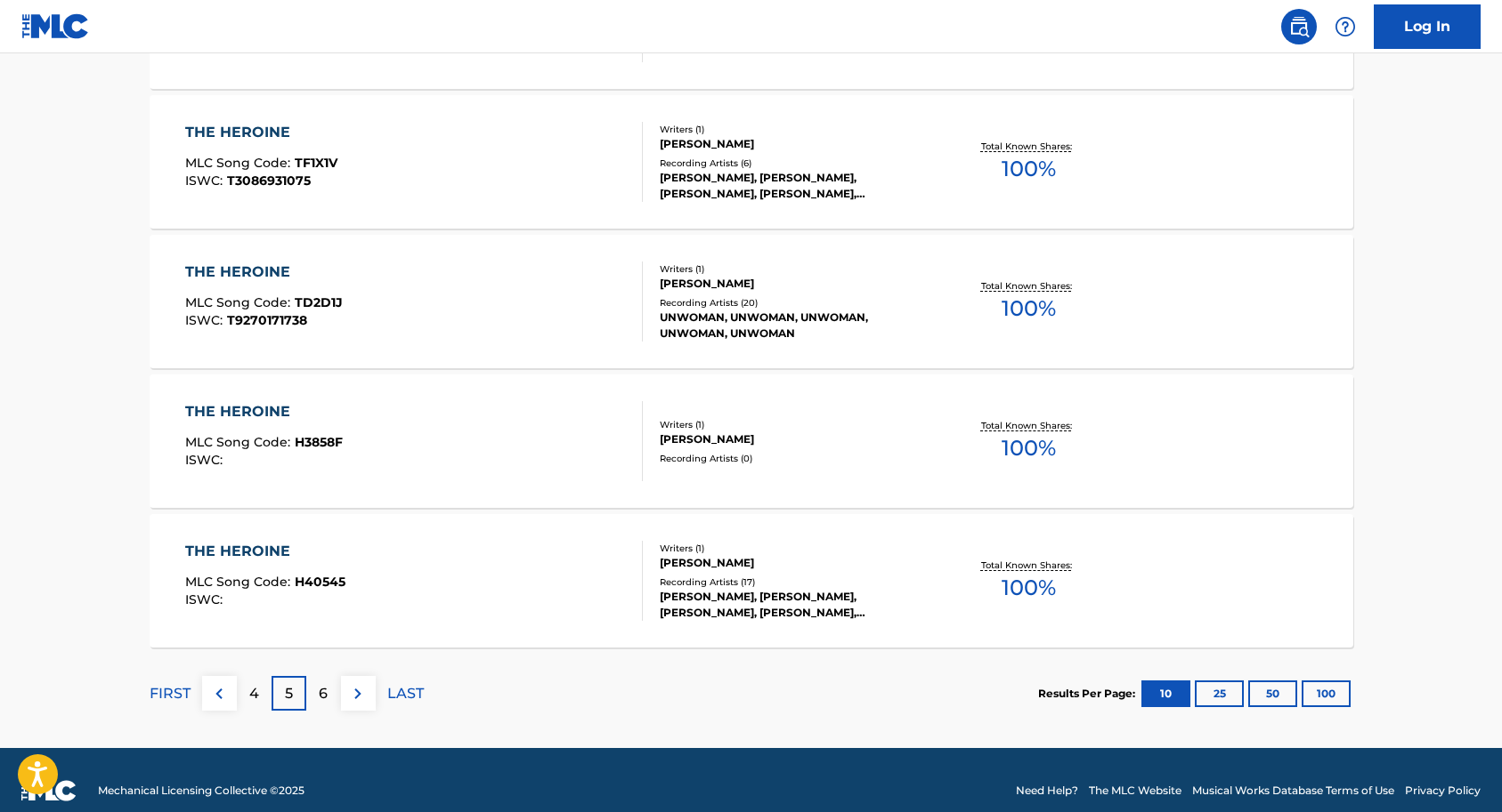
scroll to position [1345, 0]
click at [320, 688] on p "6" at bounding box center [322, 693] width 9 height 21
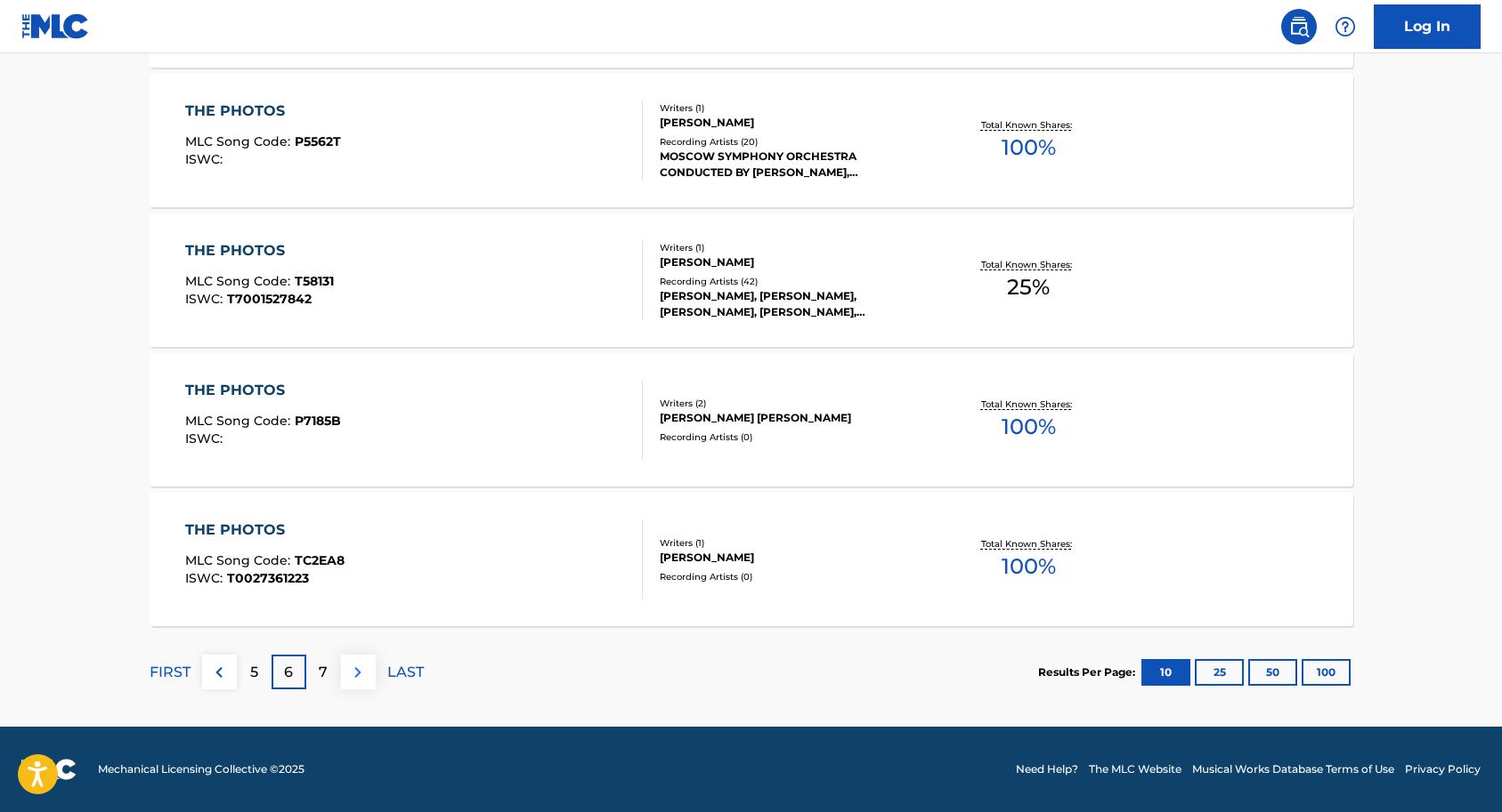
scroll to position [1366, 0]
click at [316, 674] on div "7" at bounding box center [323, 672] width 35 height 35
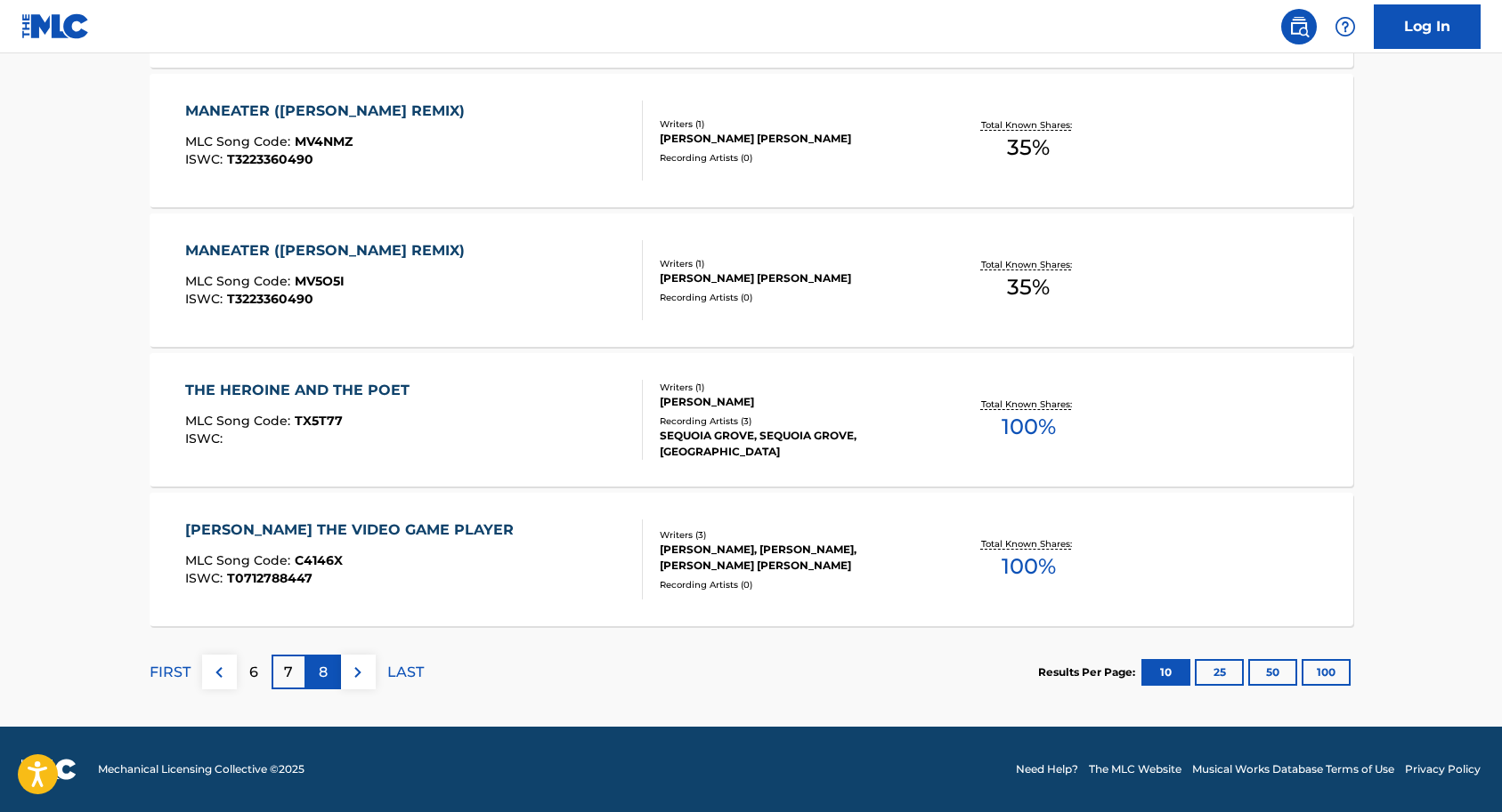
click at [332, 672] on div "8" at bounding box center [323, 672] width 35 height 35
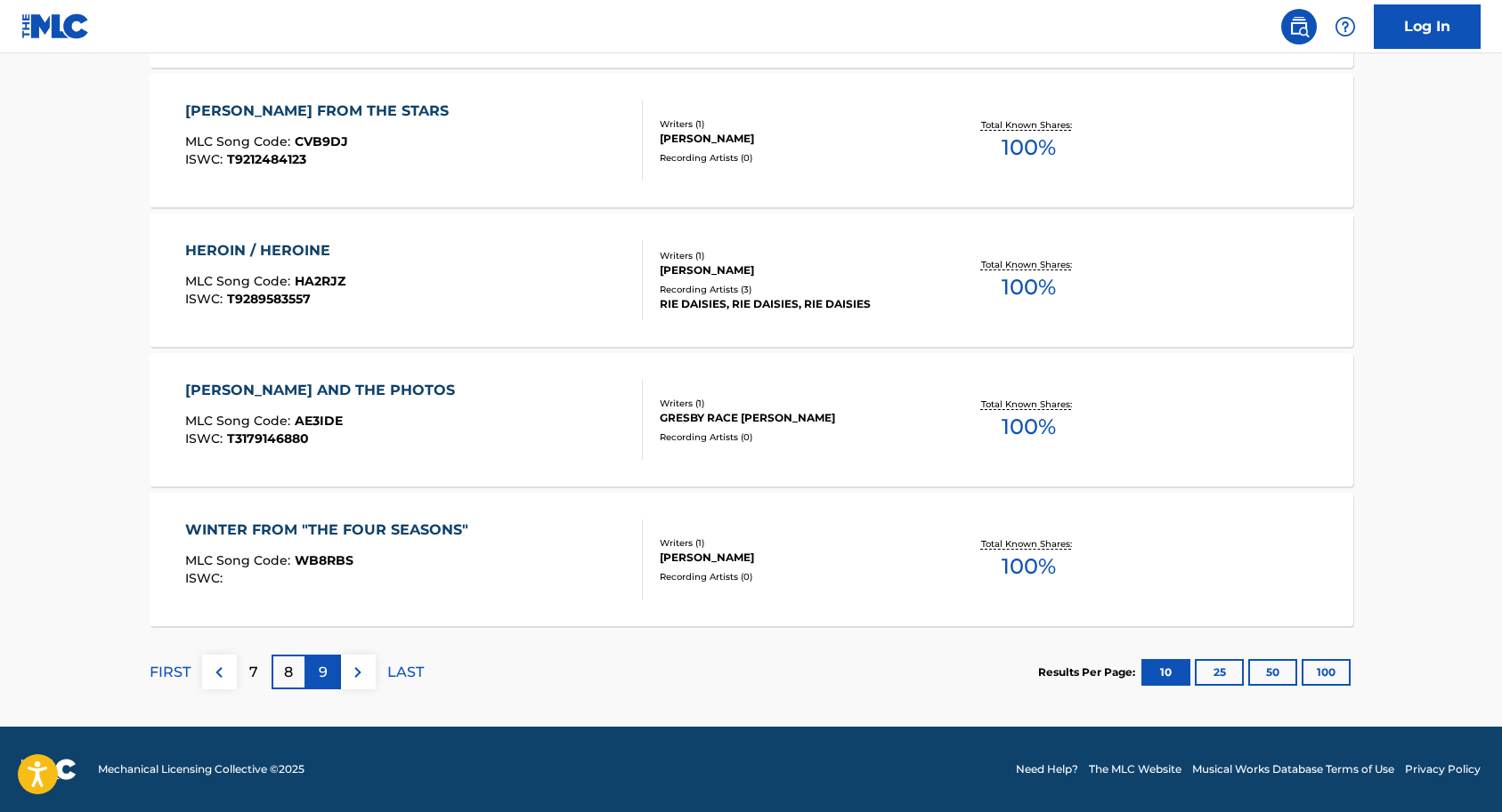
click at [325, 662] on p "9" at bounding box center [322, 673] width 9 height 21
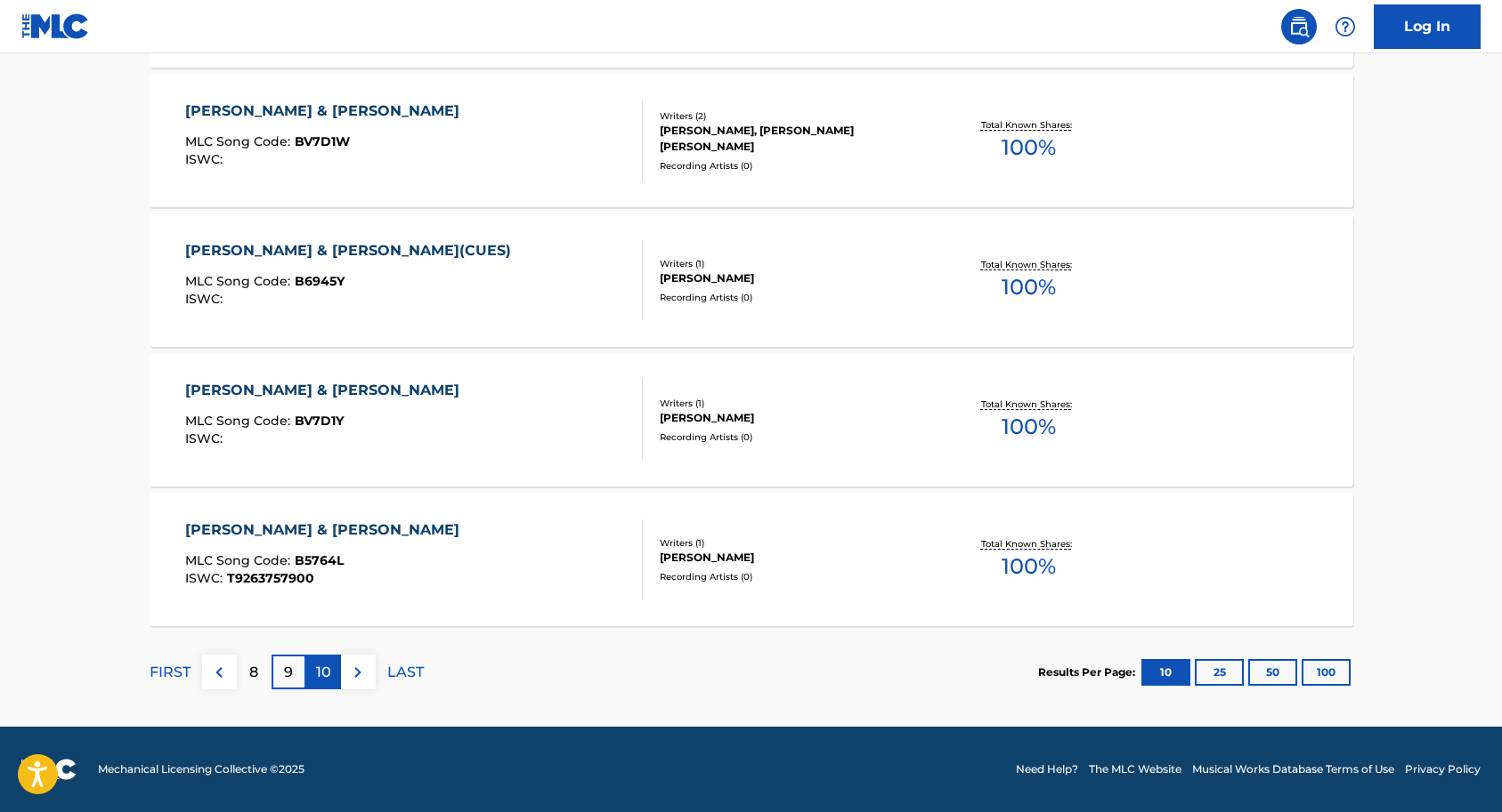
click at [334, 667] on div "10" at bounding box center [323, 672] width 35 height 35
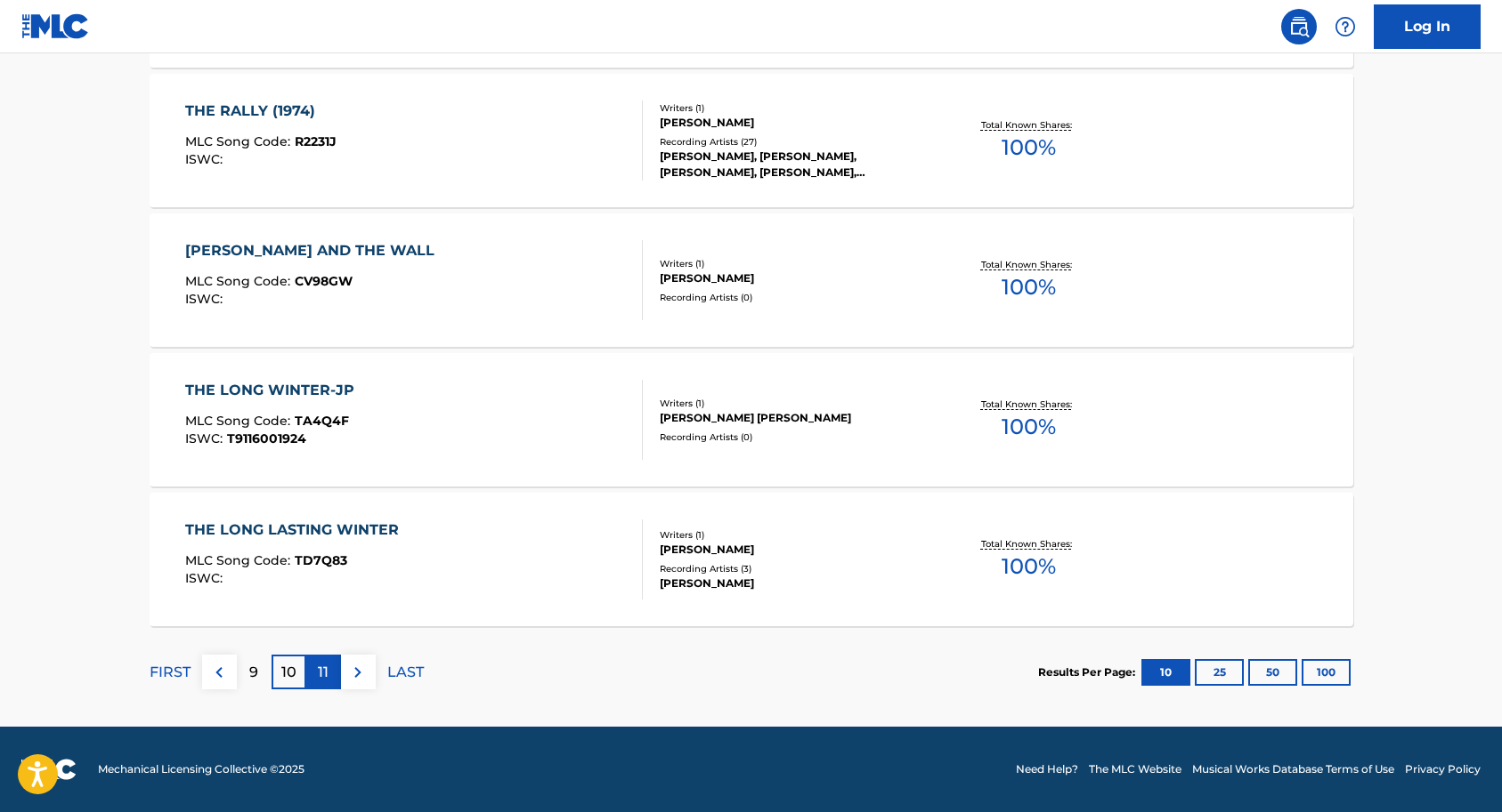
click at [327, 673] on p "11" at bounding box center [322, 673] width 11 height 21
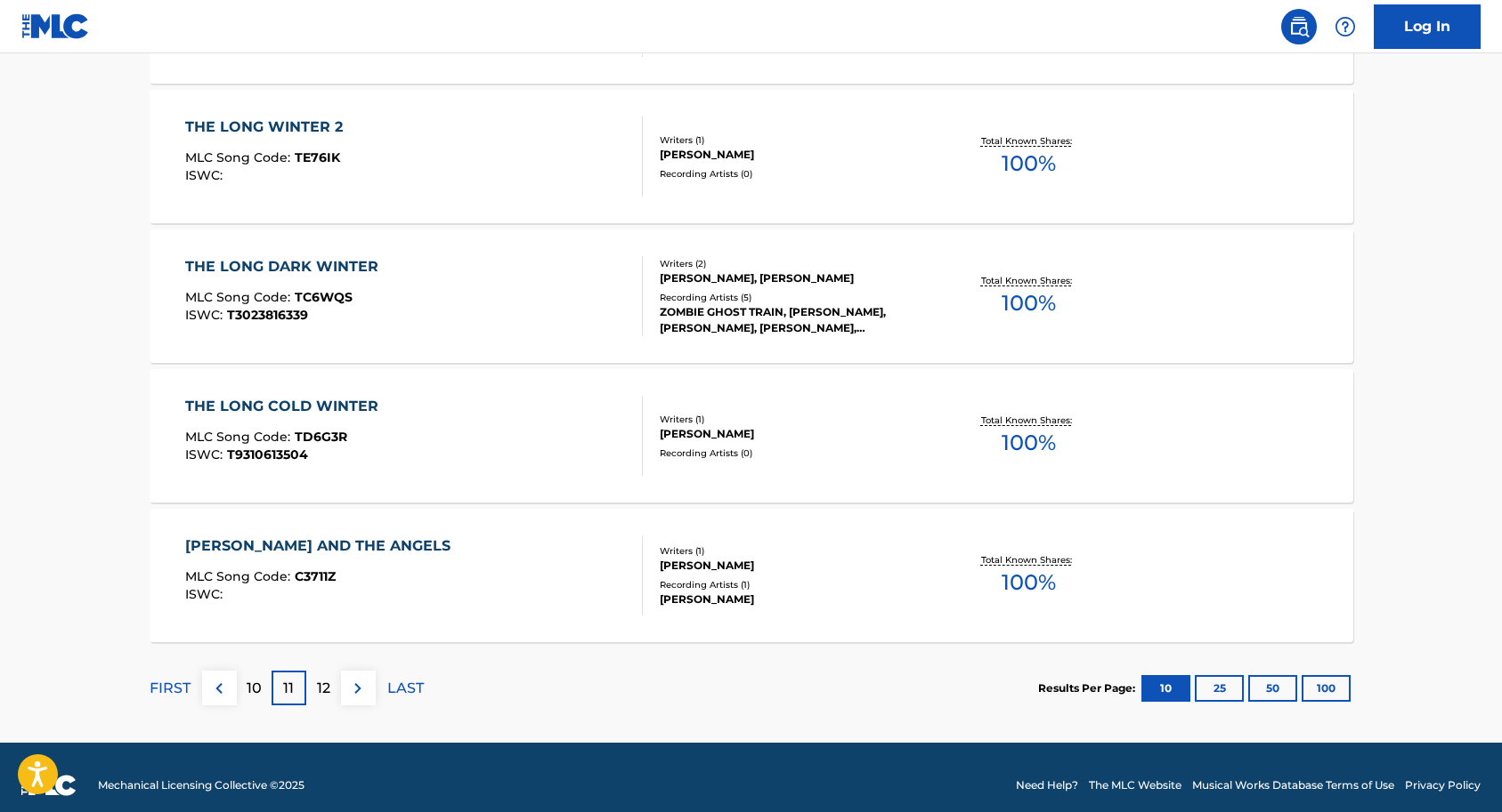
scroll to position [1361, 0]
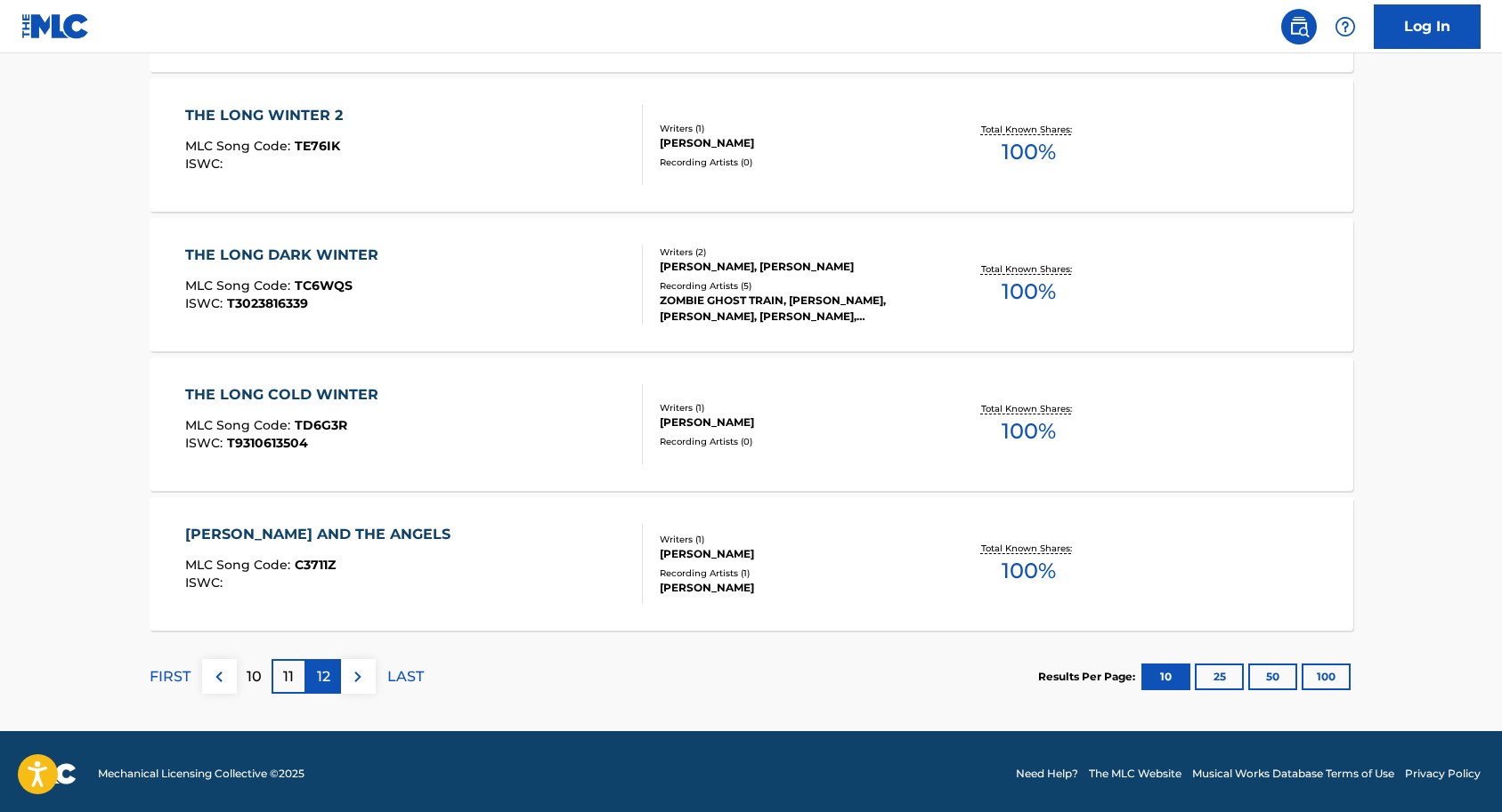
click at [326, 679] on p "12" at bounding box center [323, 677] width 13 height 21
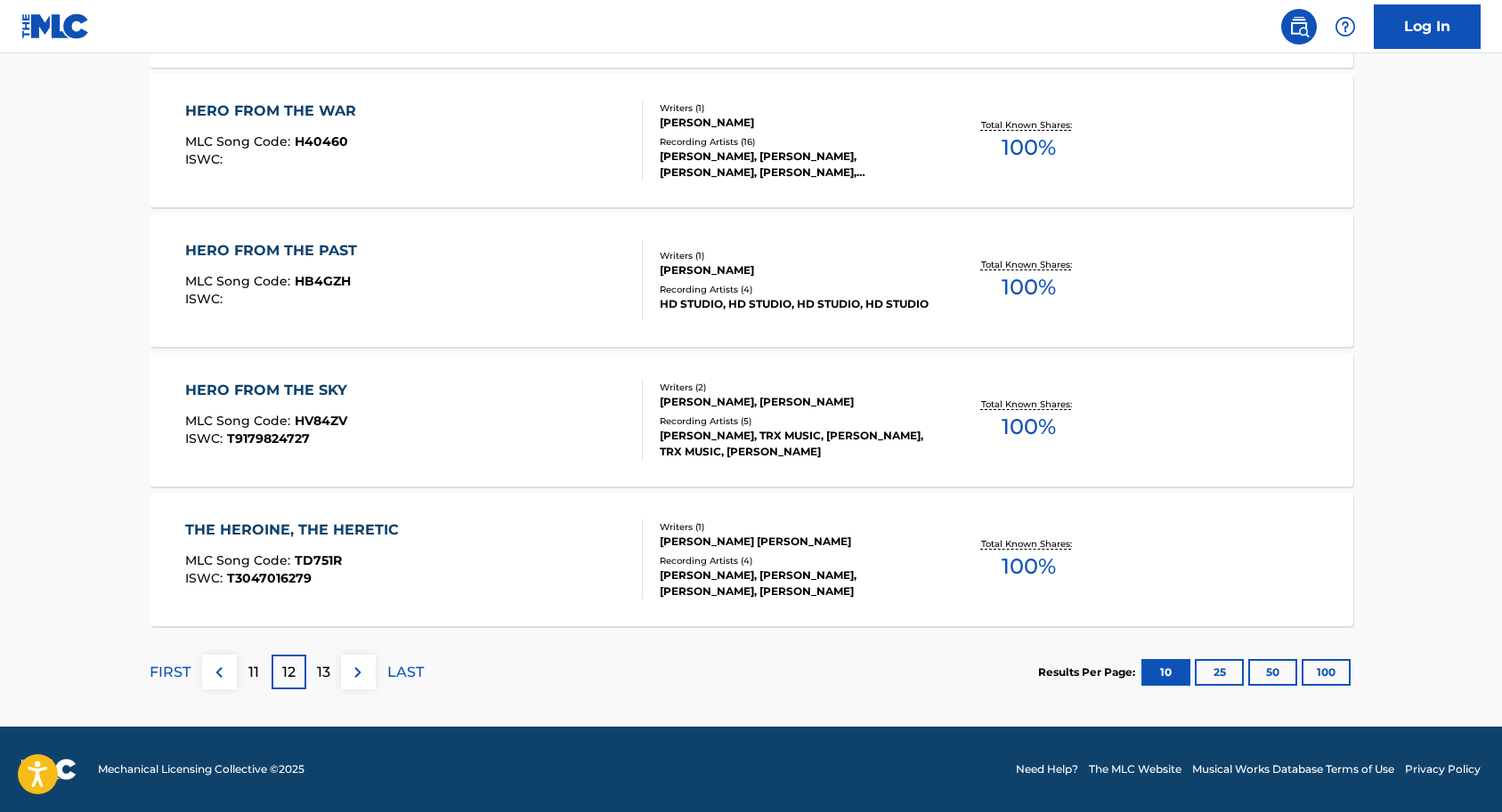
scroll to position [1366, 0]
click at [330, 674] on div "13" at bounding box center [323, 672] width 35 height 35
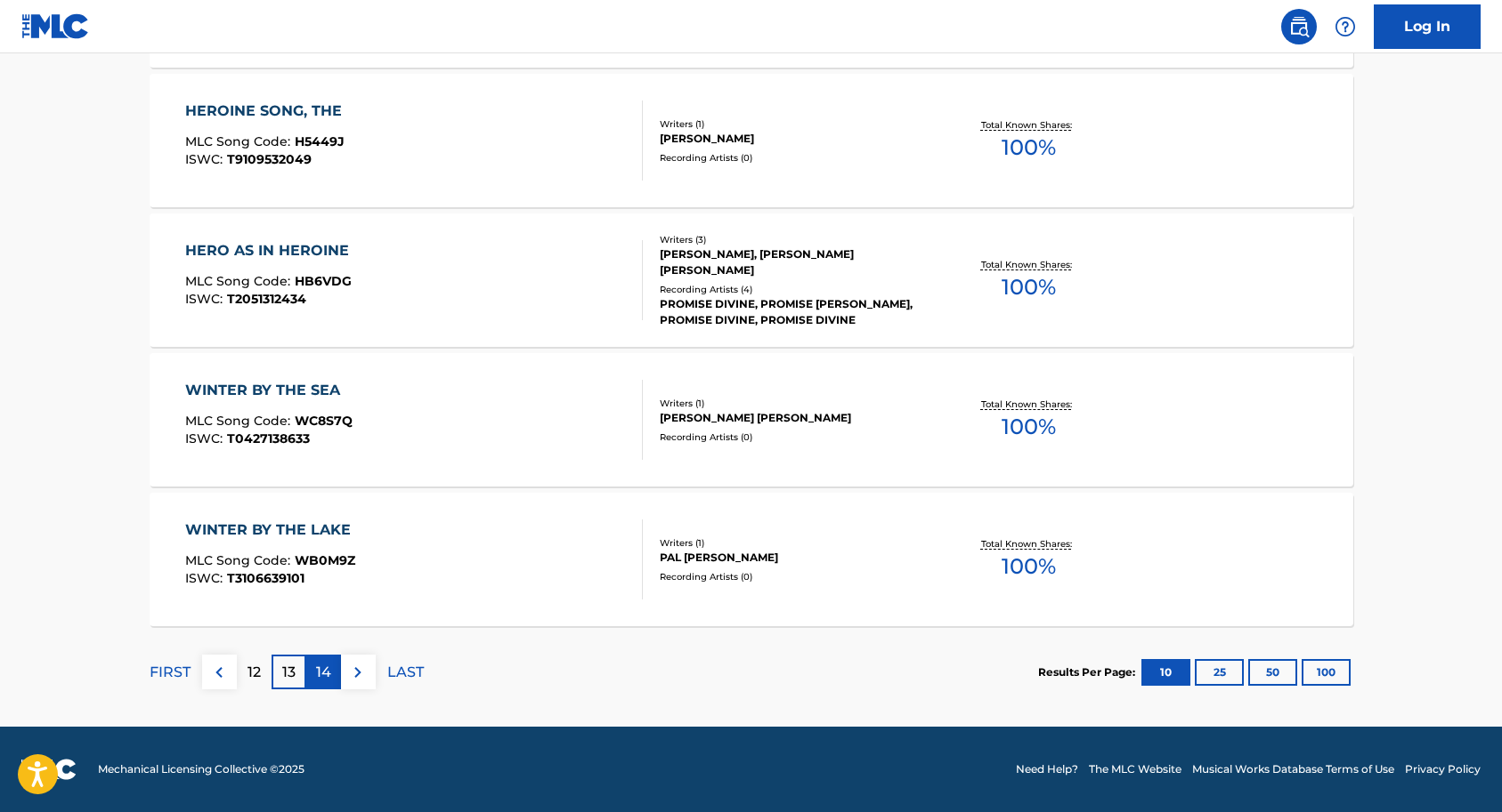
click at [327, 680] on p "14" at bounding box center [323, 673] width 15 height 21
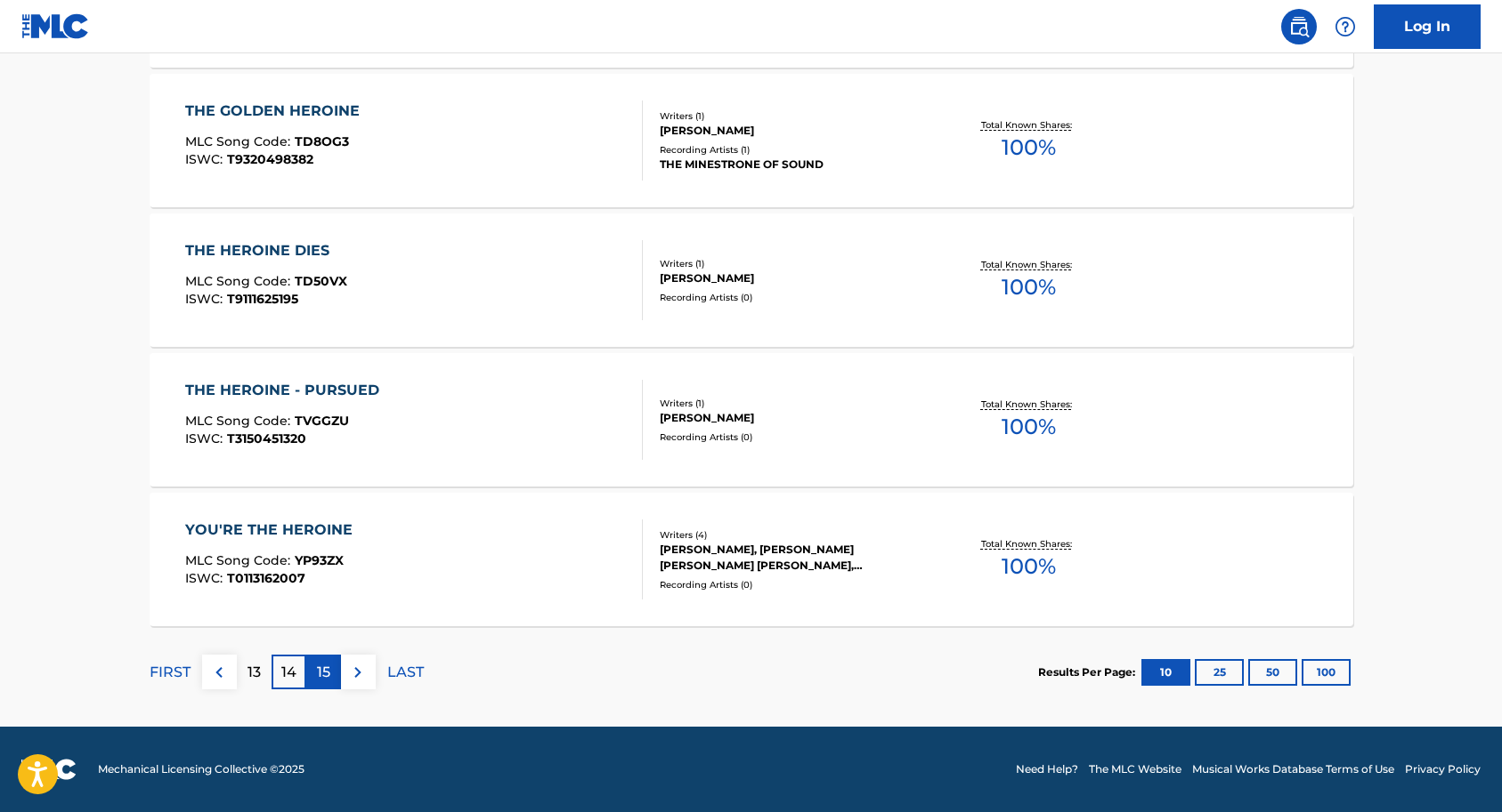
click at [325, 675] on p "15" at bounding box center [323, 673] width 13 height 21
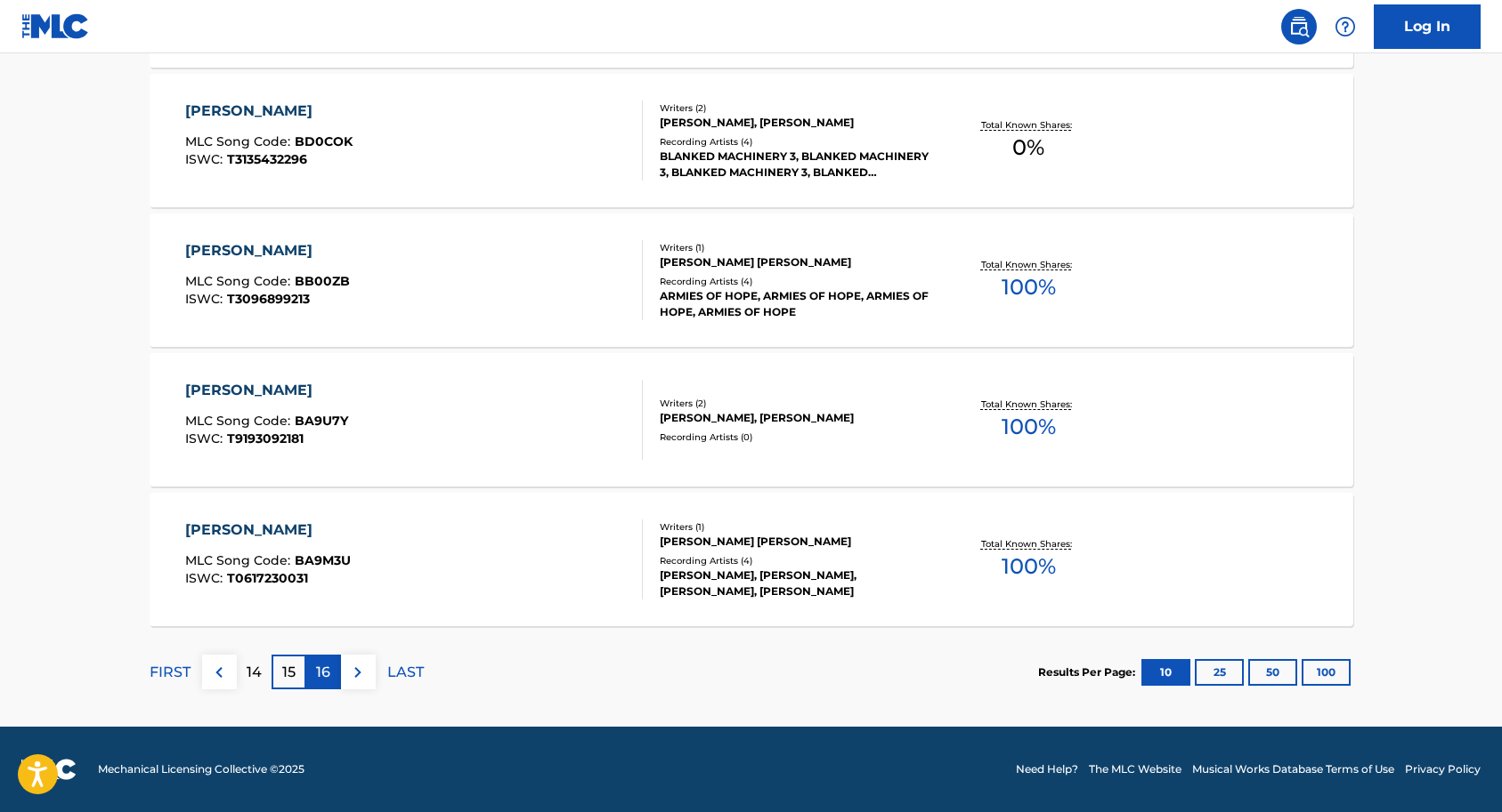
click at [333, 675] on div "16" at bounding box center [323, 672] width 35 height 35
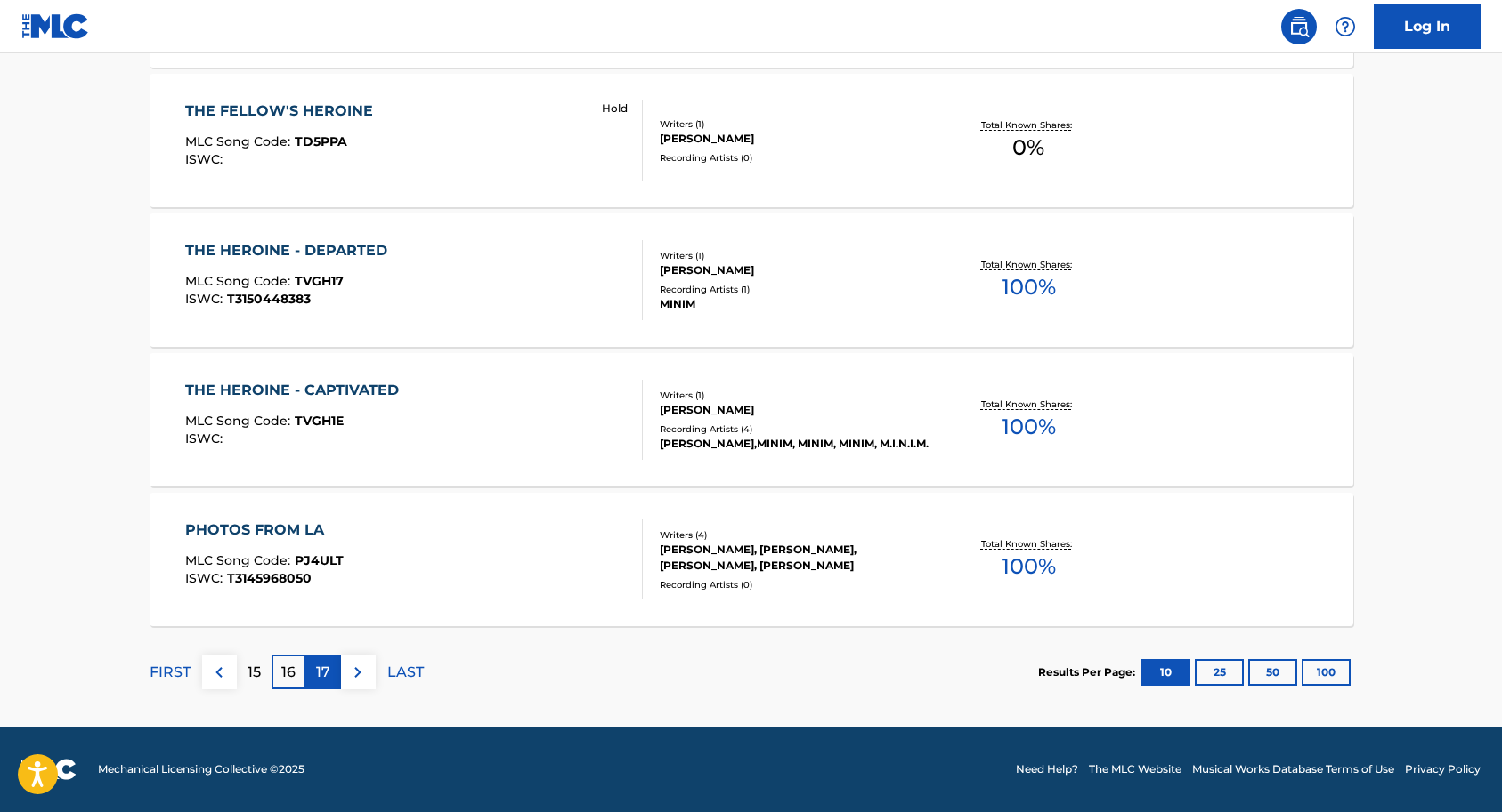
click at [327, 668] on p "17" at bounding box center [322, 673] width 14 height 21
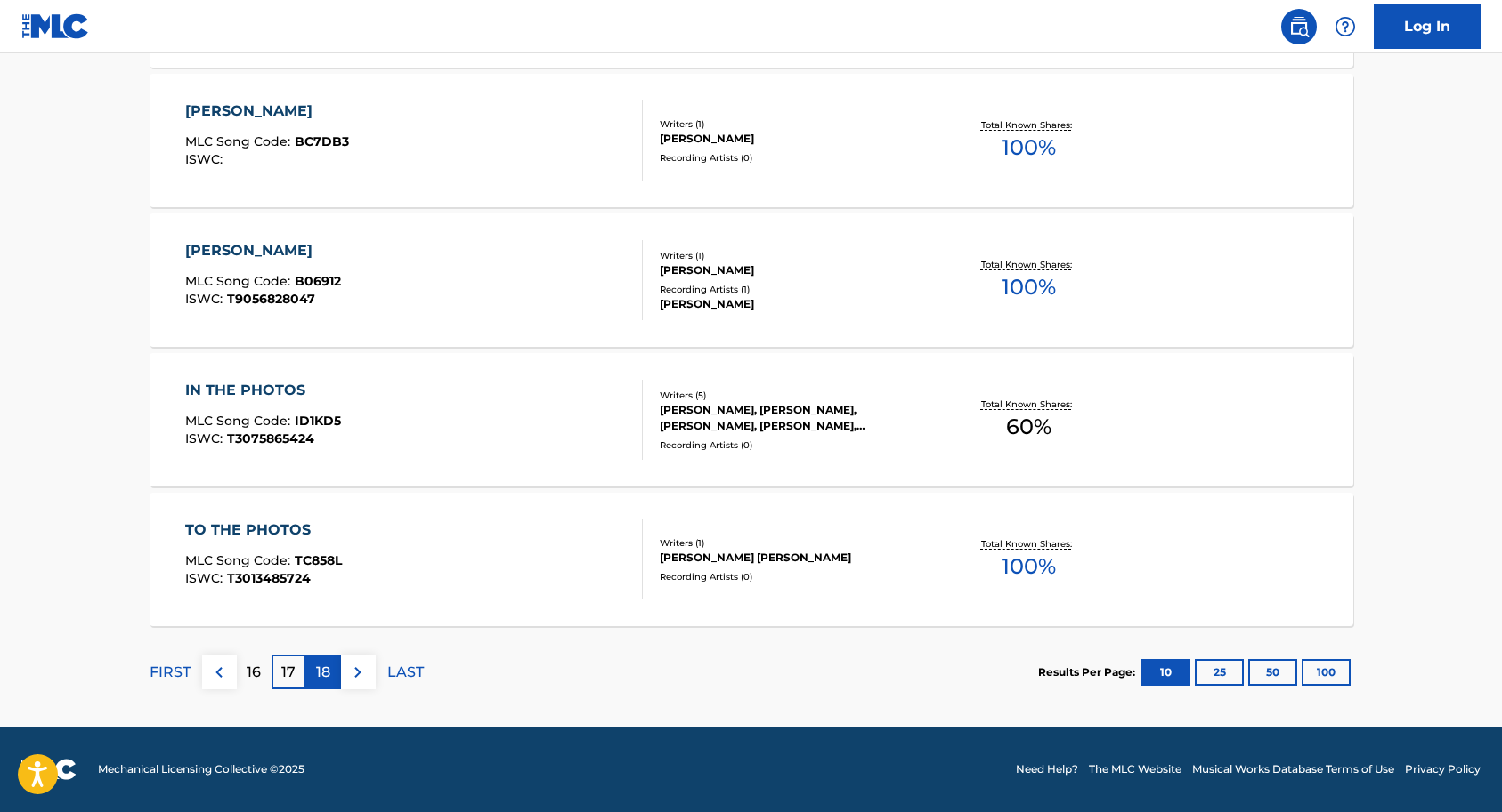
click at [330, 675] on p "18" at bounding box center [322, 673] width 14 height 21
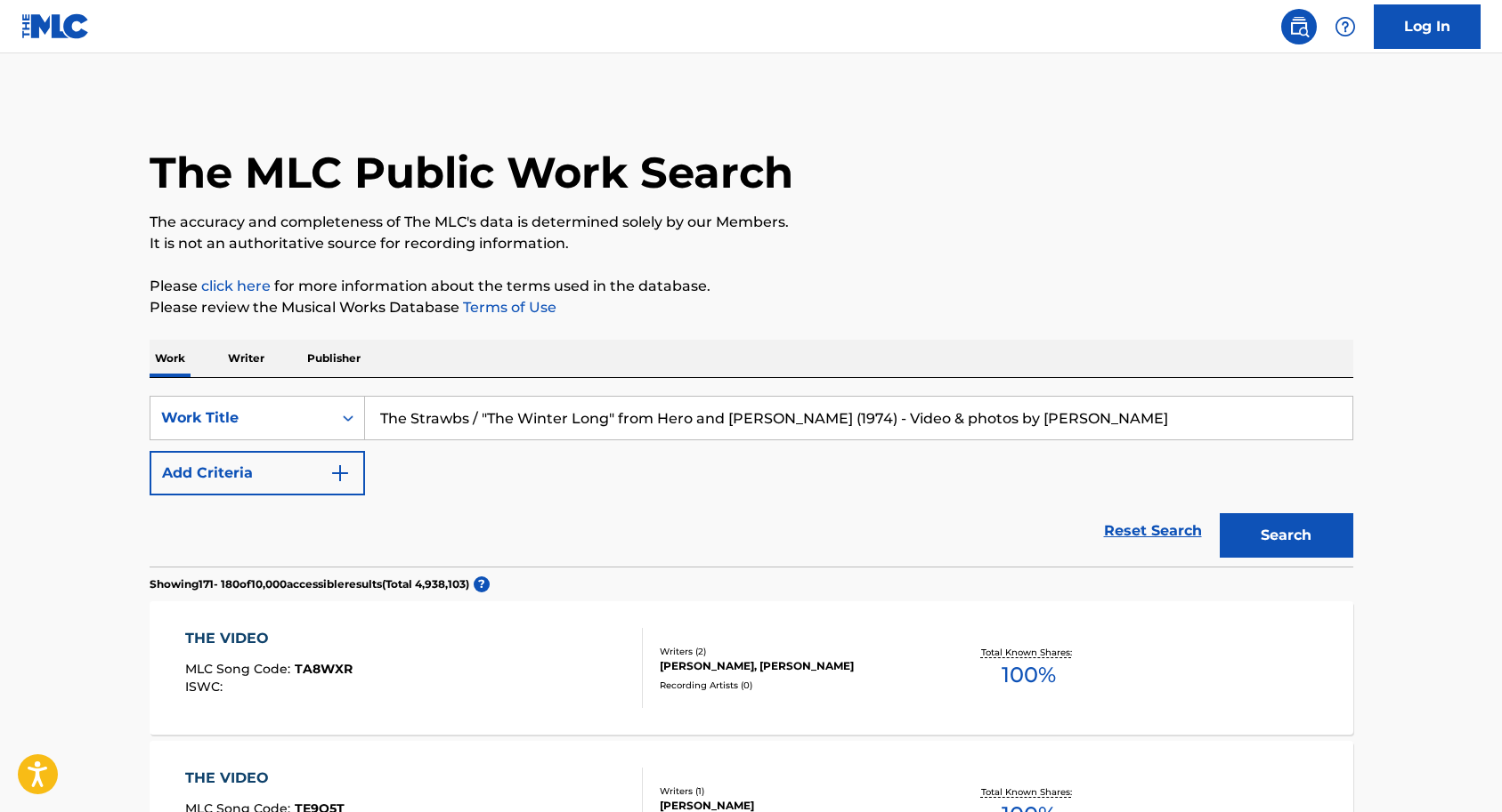
scroll to position [0, 0]
click at [1066, 413] on input "The Strawbs / "The Winter Long" from Hero and [PERSON_NAME] (1974) - Video & ph…" at bounding box center [858, 418] width 987 height 43
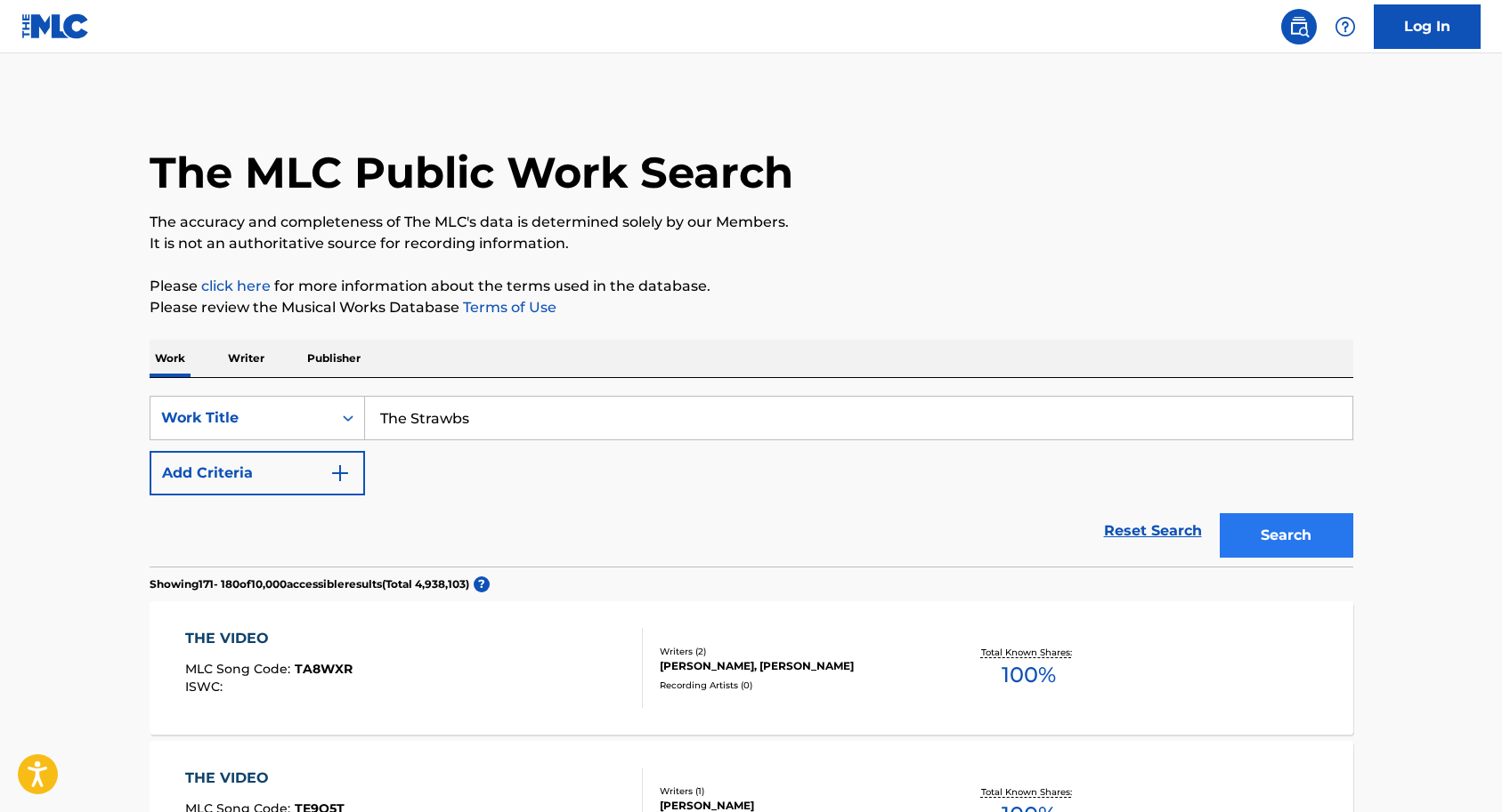
type input "The Strawbs"
click at [1274, 537] on button "Search" at bounding box center [1286, 536] width 133 height 44
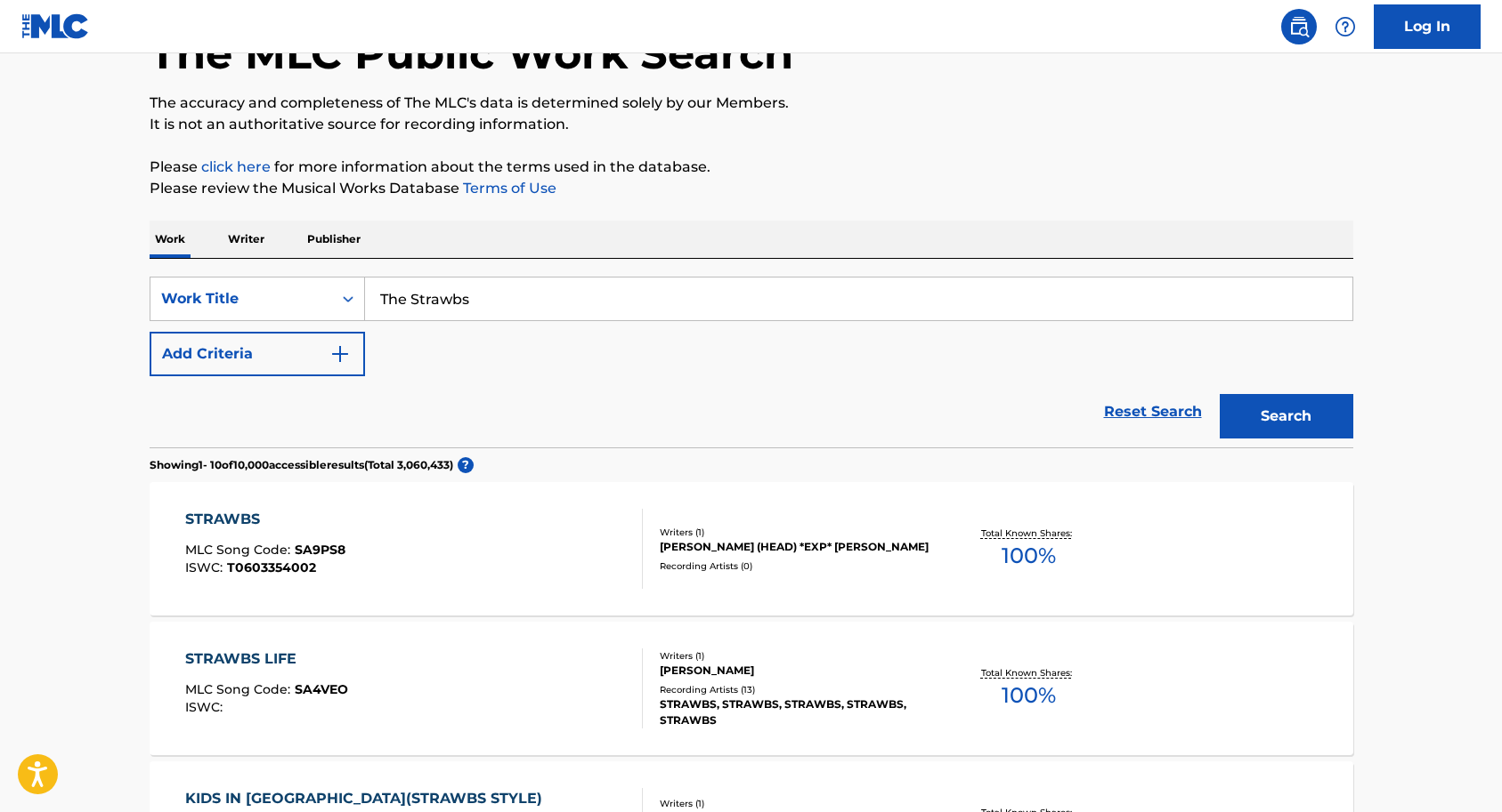
scroll to position [116, 0]
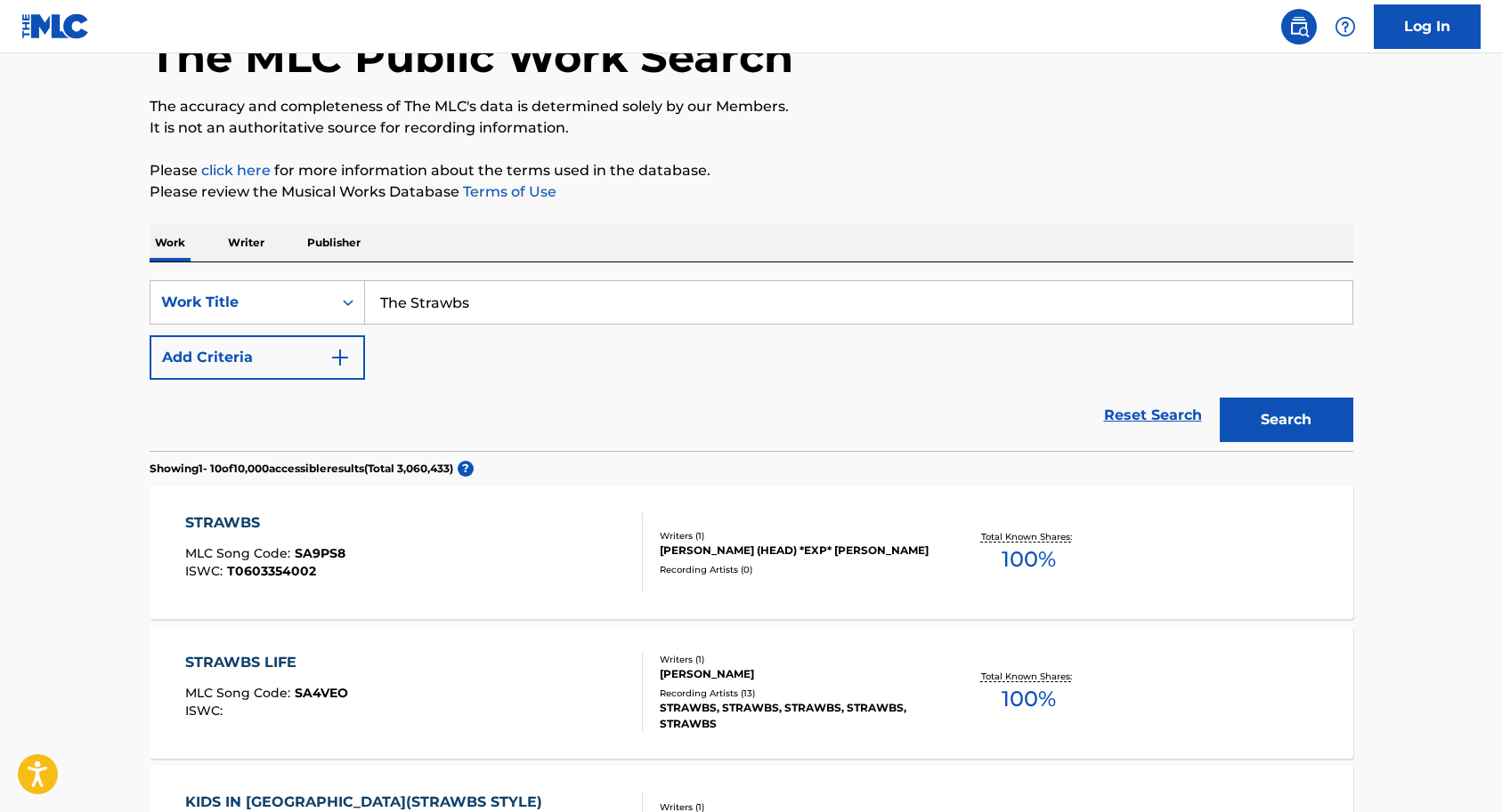
click at [681, 546] on div "[PERSON_NAME] (HEAD) *EXP* [PERSON_NAME]" at bounding box center [794, 550] width 269 height 16
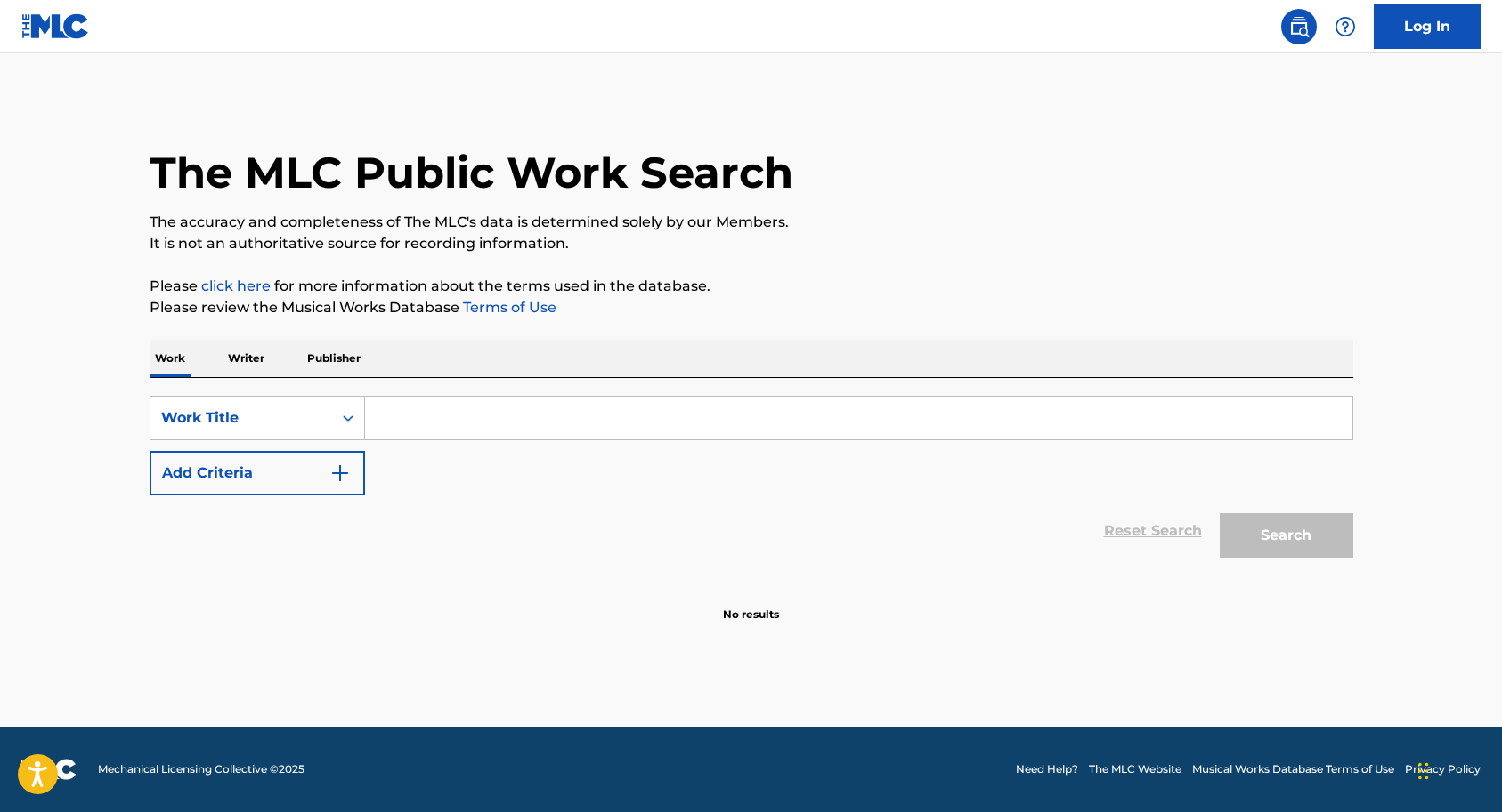
paste input "Dr. Mario Music (NES) - Fever"
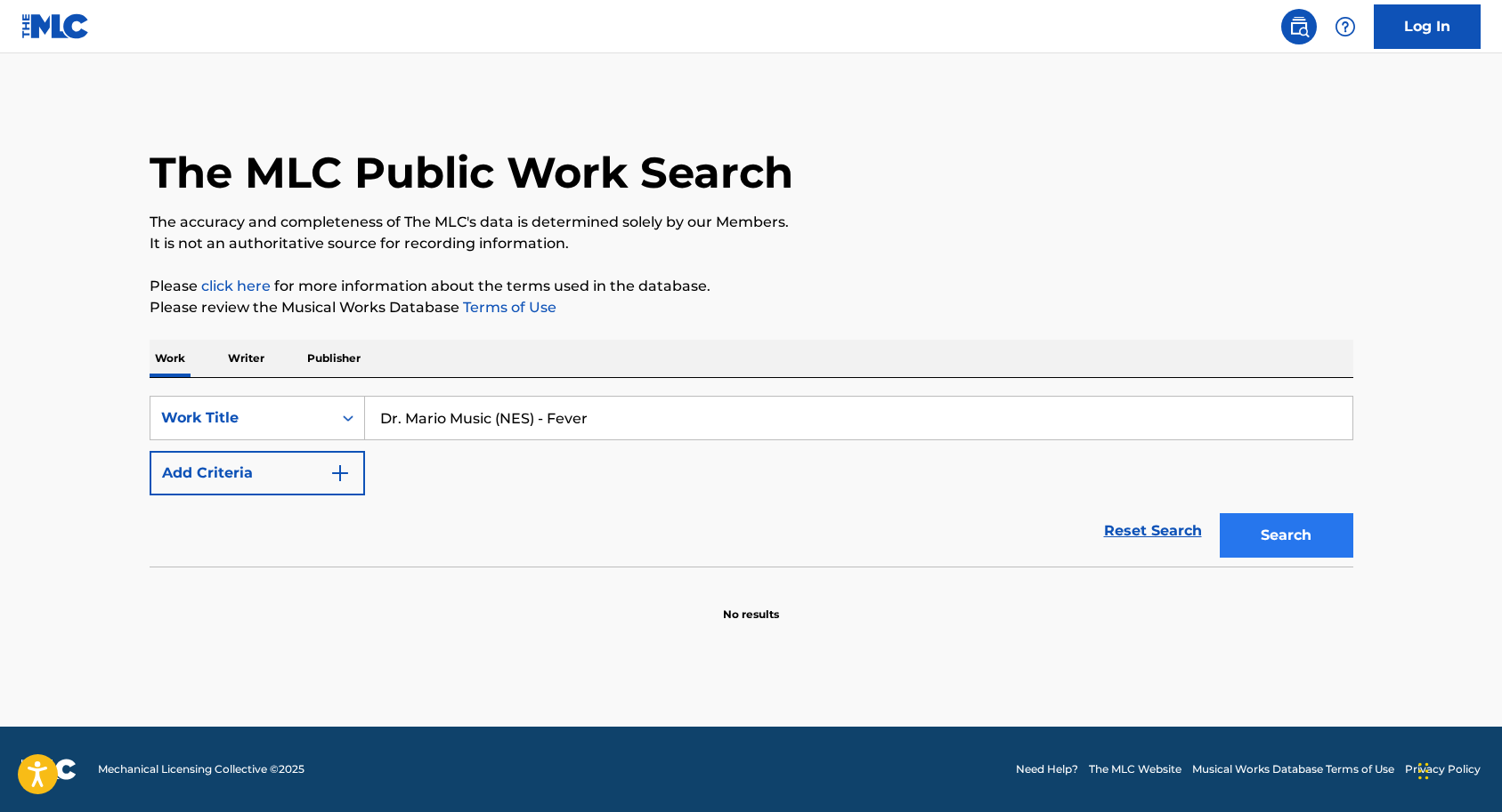
type input "Dr. Mario Music (NES) - Fever"
click at [1270, 540] on button "Search" at bounding box center [1286, 536] width 133 height 44
